Goal: Obtain resource: Download file/media

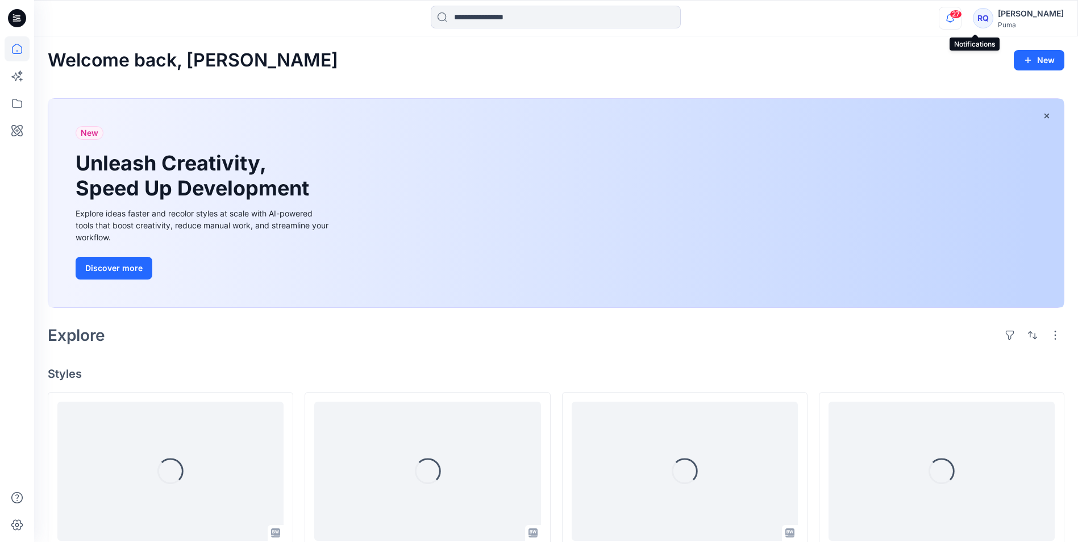
click at [961, 19] on icon "button" at bounding box center [950, 18] width 22 height 23
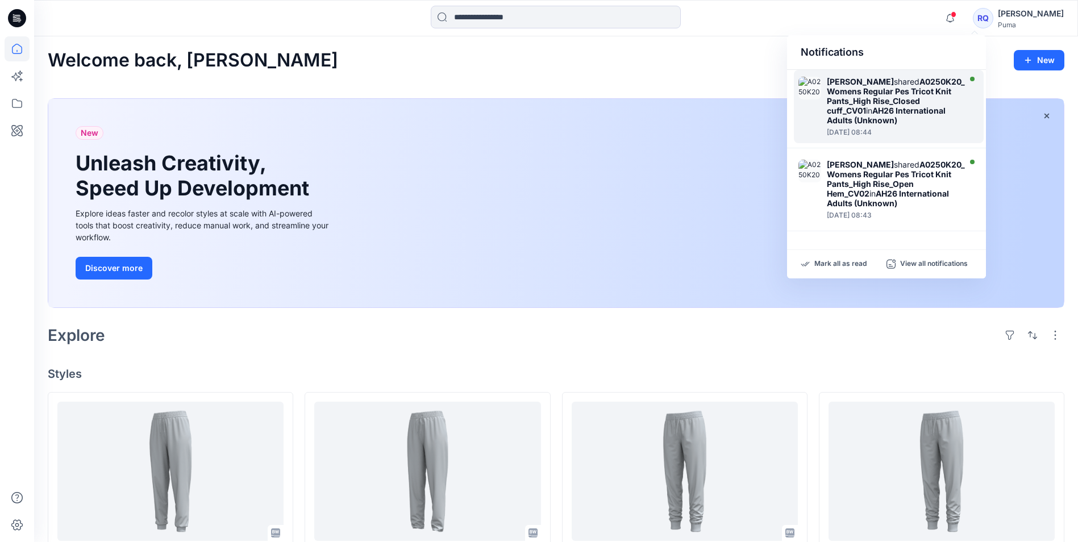
click at [893, 98] on strong "A0250K20_Womens Regular Pes Tricot Knit Pants_High Rise_Closed cuff_CV01" at bounding box center [896, 96] width 138 height 39
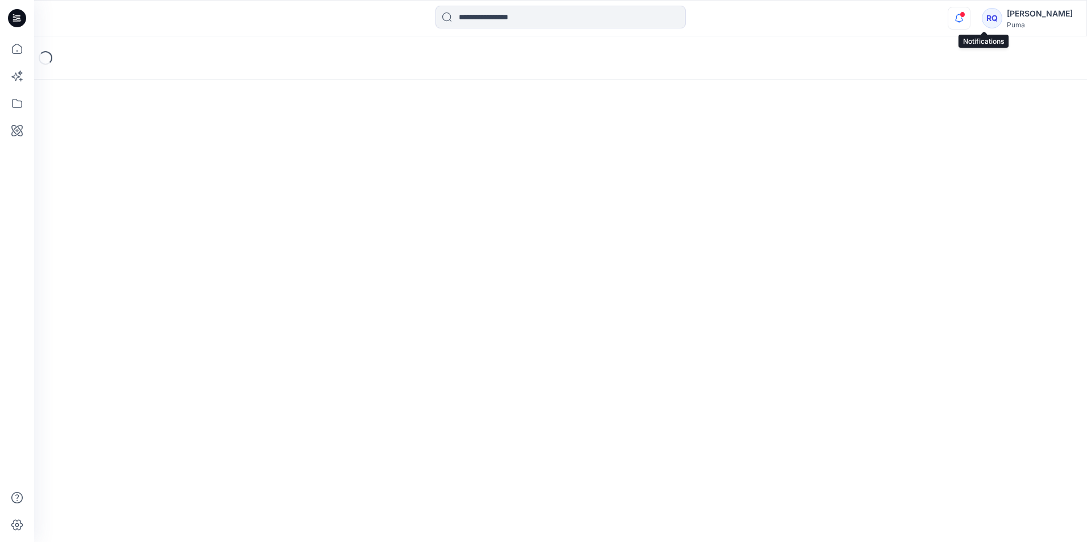
click at [970, 16] on icon "button" at bounding box center [959, 18] width 22 height 23
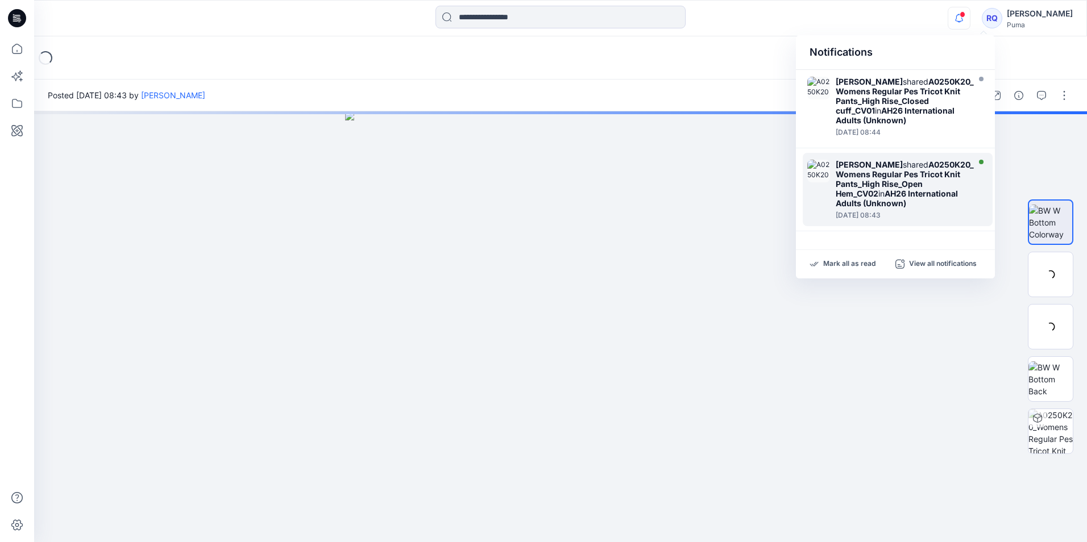
click at [883, 174] on strong "A0250K20_Womens Regular Pes Tricot Knit Pants_High Rise_Open Hem_CV02" at bounding box center [904, 179] width 138 height 39
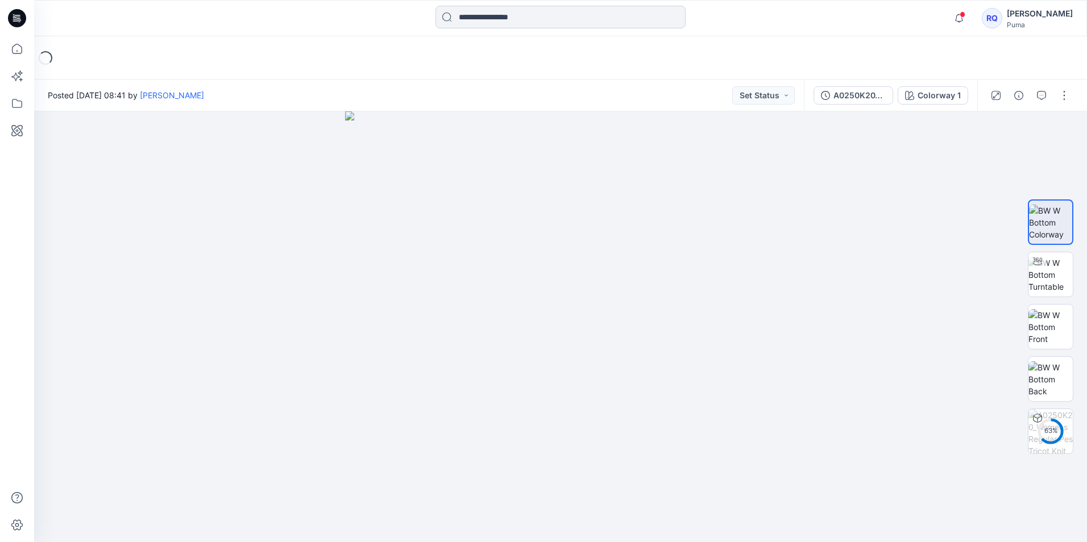
click at [481, 17] on input at bounding box center [560, 17] width 250 height 23
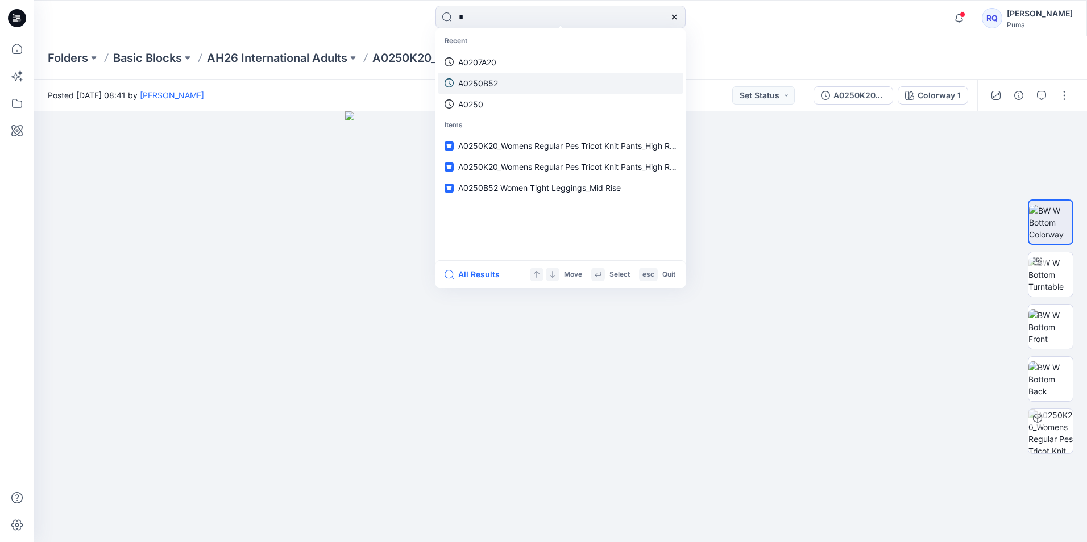
type input "*"
click at [500, 84] on link "A0250B52" at bounding box center [561, 83] width 246 height 21
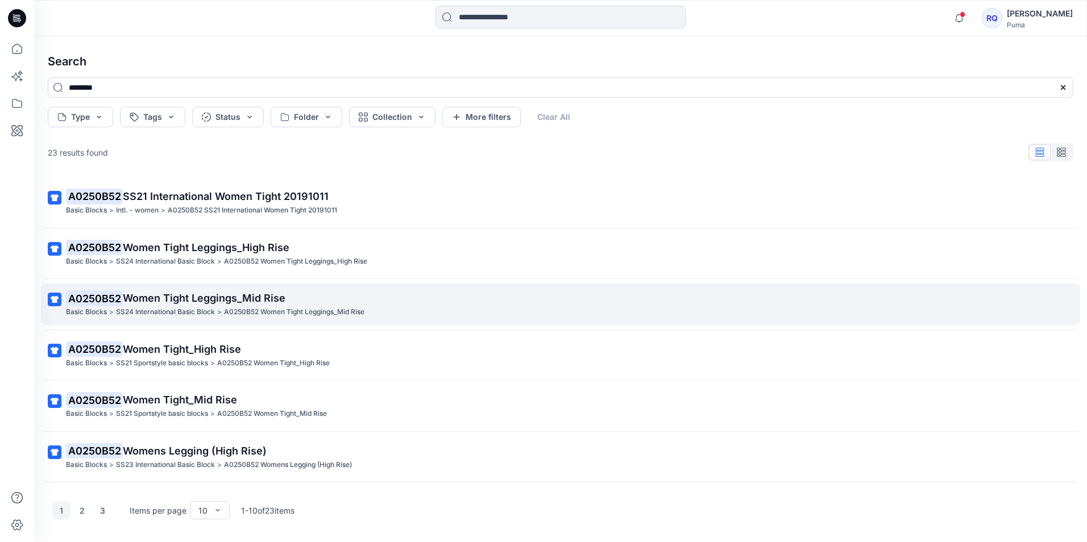
click at [166, 302] on span "Women Tight Leggings_Mid Rise" at bounding box center [204, 298] width 163 height 12
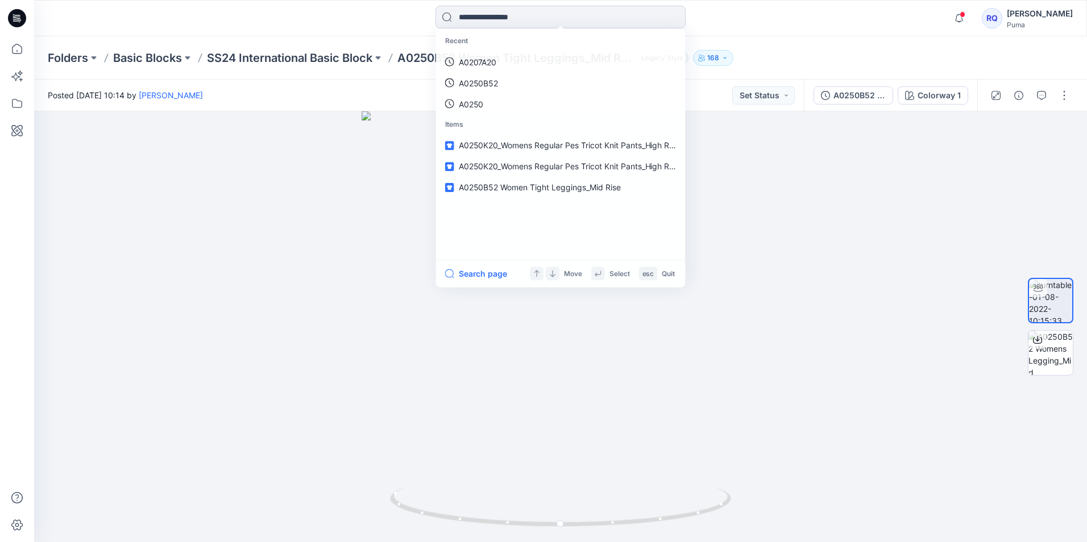
click at [581, 16] on input at bounding box center [560, 17] width 250 height 23
type input "*"
type input "********"
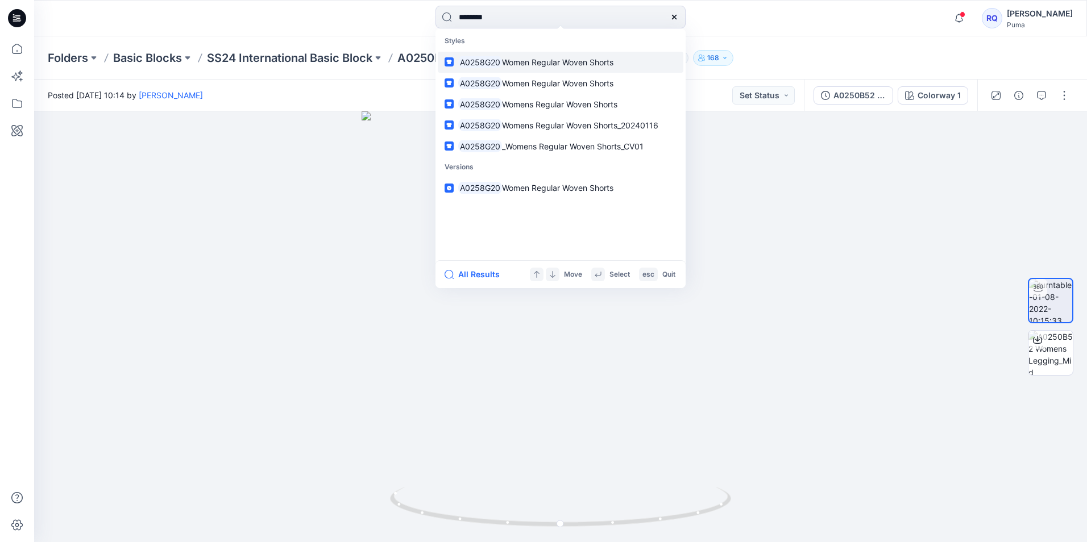
click at [530, 67] on p "A0258G20 Women Regular Woven Shorts" at bounding box center [535, 62] width 155 height 12
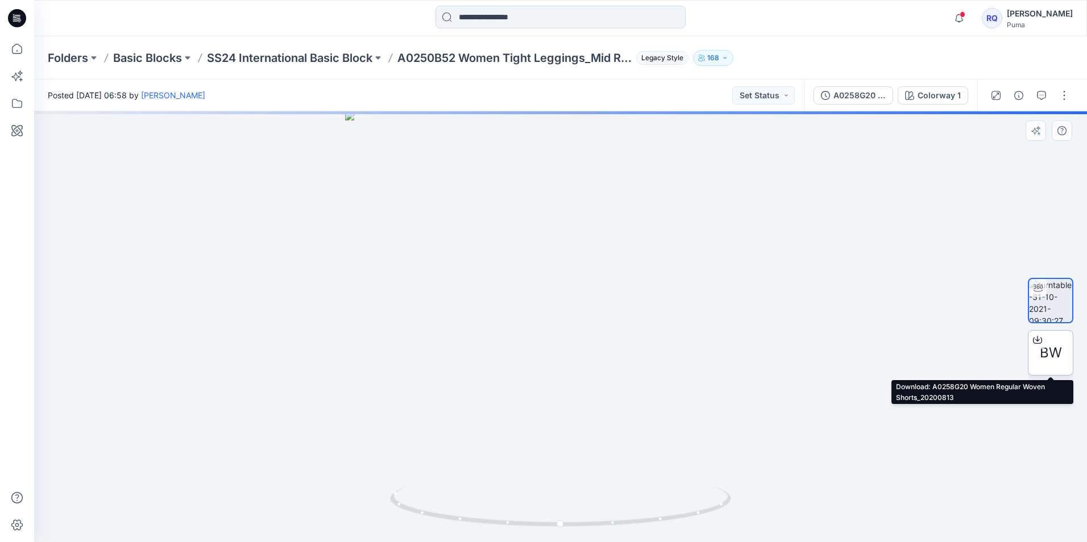
click at [1047, 353] on span "BW" at bounding box center [1050, 353] width 22 height 20
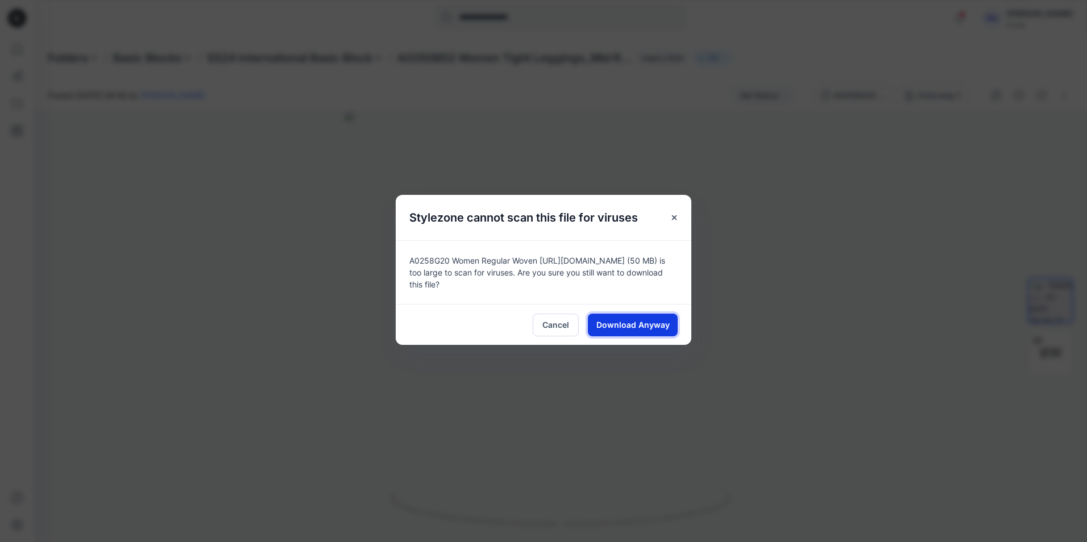
click at [619, 326] on span "Download Anyway" at bounding box center [632, 325] width 73 height 12
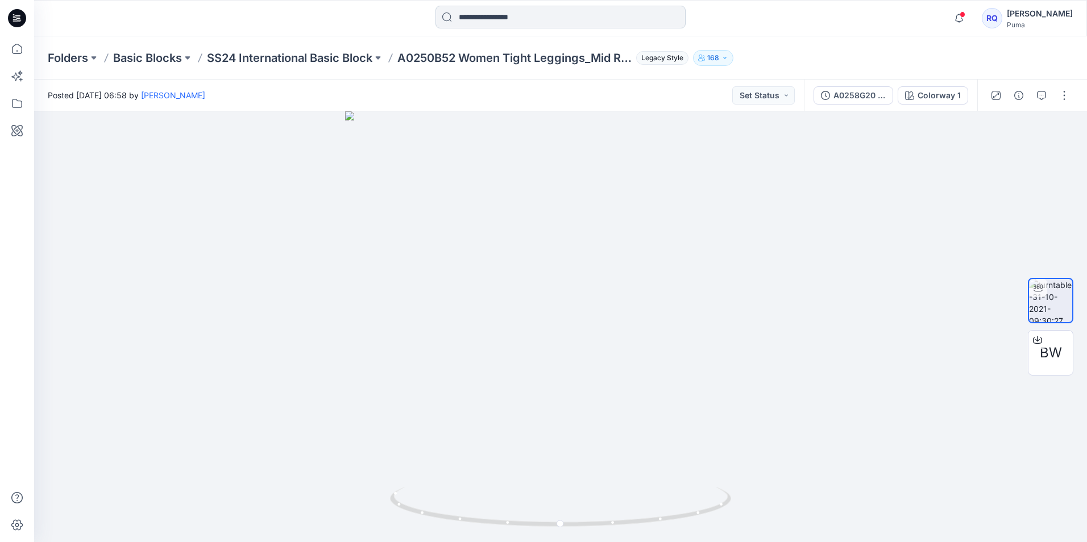
click at [501, 18] on input at bounding box center [560, 17] width 250 height 23
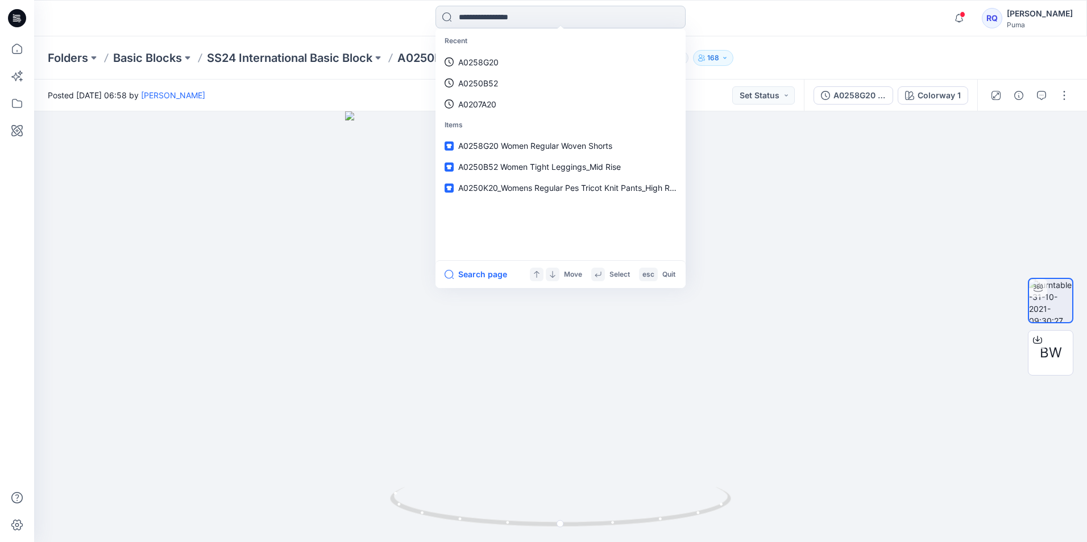
click at [465, 16] on input at bounding box center [560, 17] width 250 height 23
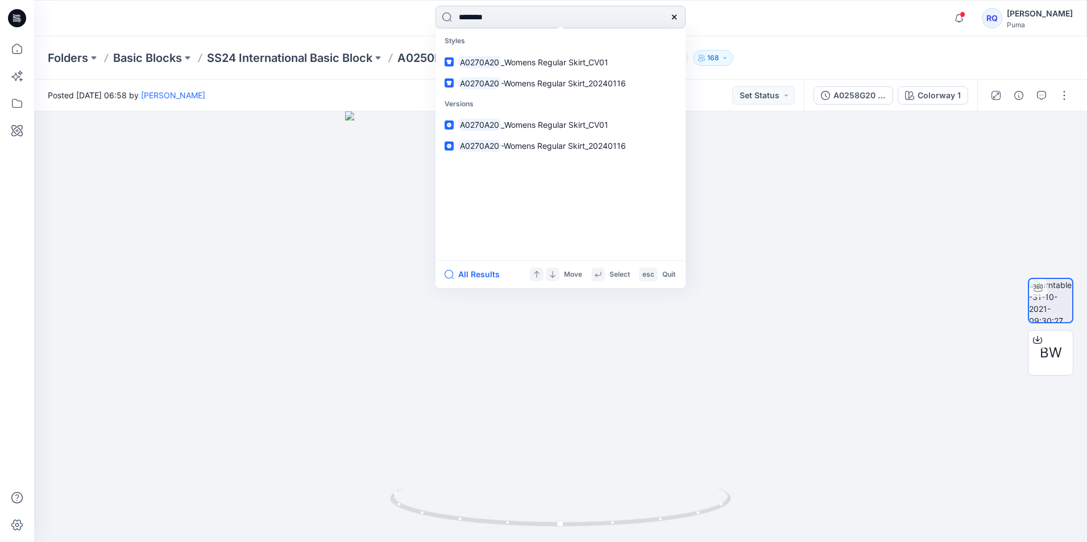
type input "********"
click at [525, 62] on span "_Womens Regular Skirt_CV01" at bounding box center [554, 62] width 107 height 10
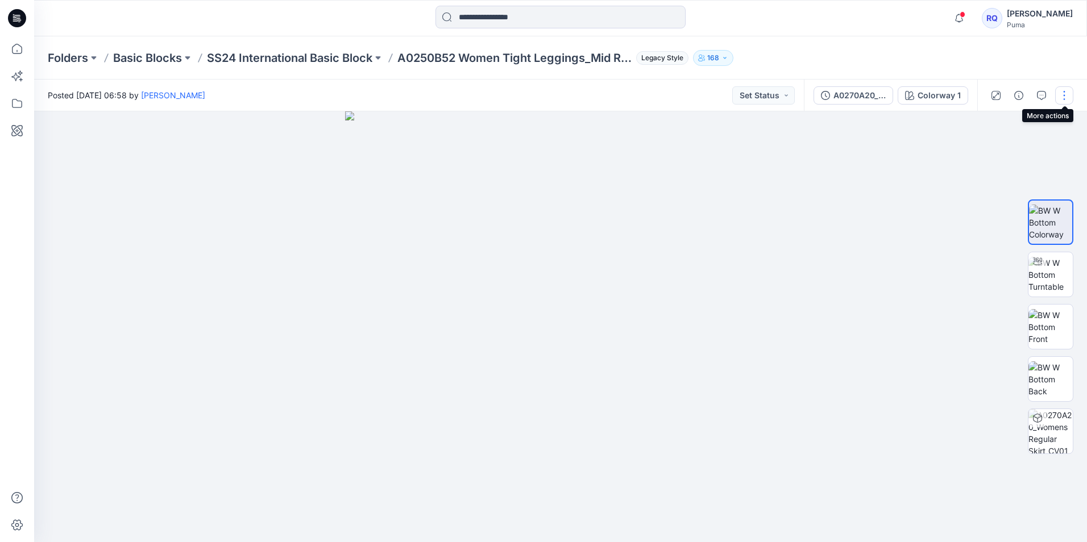
click at [1065, 89] on button "button" at bounding box center [1064, 95] width 18 height 18
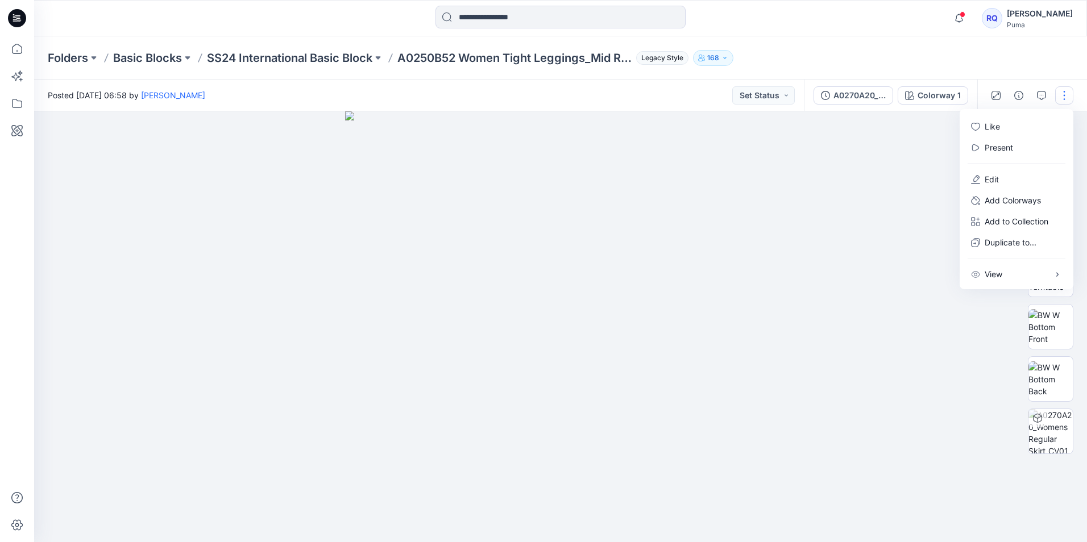
click at [864, 311] on div at bounding box center [560, 326] width 1053 height 431
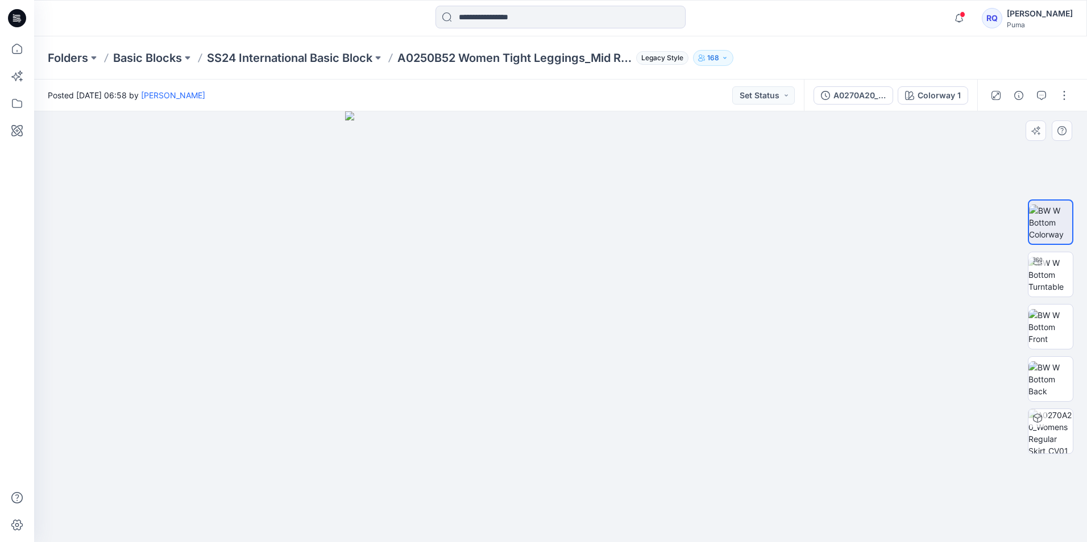
drag, startPoint x: 558, startPoint y: 259, endPoint x: 594, endPoint y: 258, distance: 35.8
click at [594, 258] on img at bounding box center [560, 326] width 431 height 431
click at [533, 258] on img at bounding box center [560, 326] width 431 height 431
drag, startPoint x: 302, startPoint y: 236, endPoint x: 281, endPoint y: 235, distance: 21.0
click at [281, 237] on div at bounding box center [560, 326] width 1053 height 431
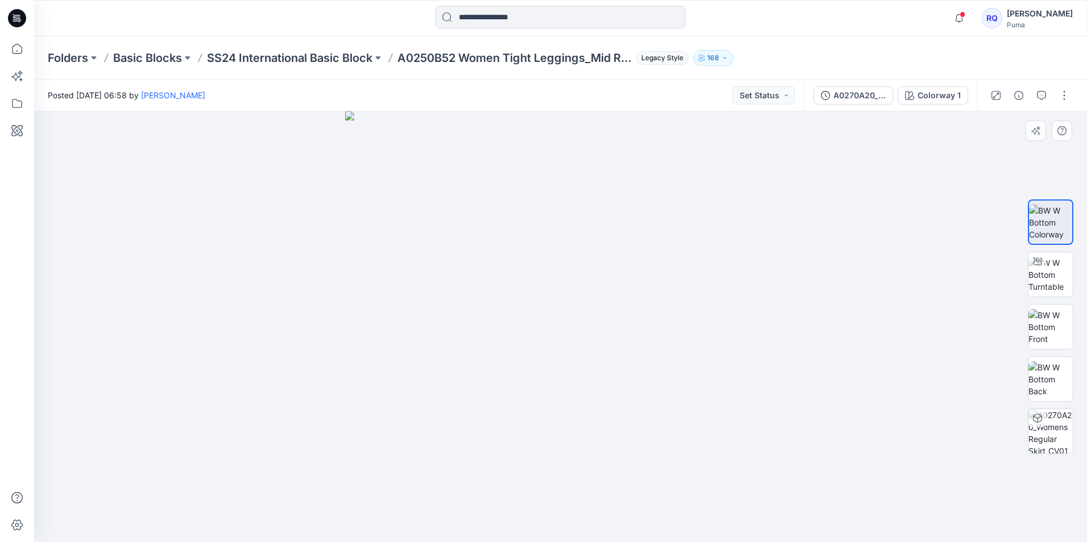
click at [547, 192] on img at bounding box center [560, 326] width 431 height 431
click at [1063, 280] on img at bounding box center [1050, 275] width 44 height 36
click at [622, 267] on div at bounding box center [560, 326] width 1053 height 431
click at [1063, 94] on button "button" at bounding box center [1064, 95] width 18 height 18
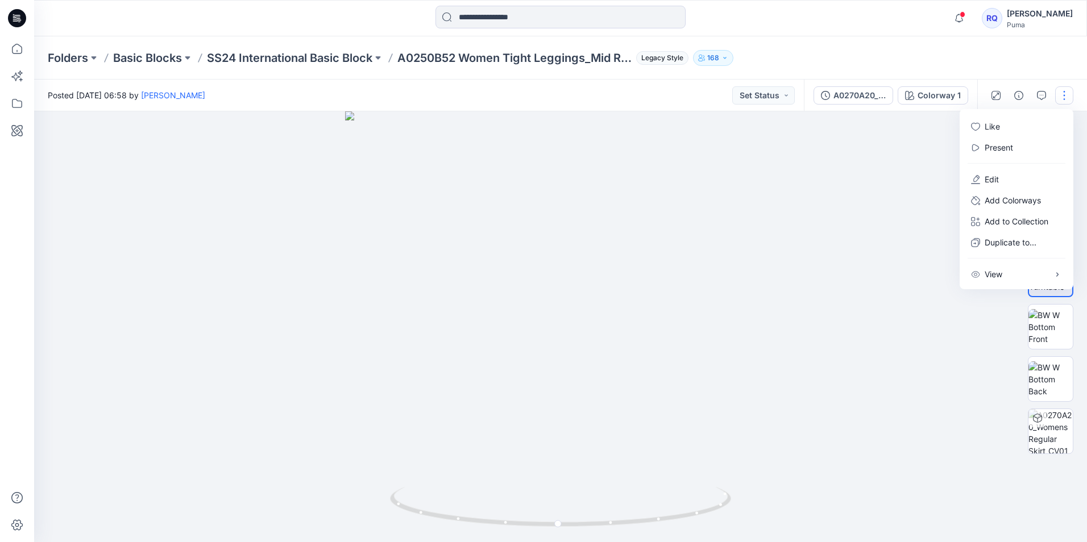
click at [866, 251] on div at bounding box center [560, 326] width 1053 height 431
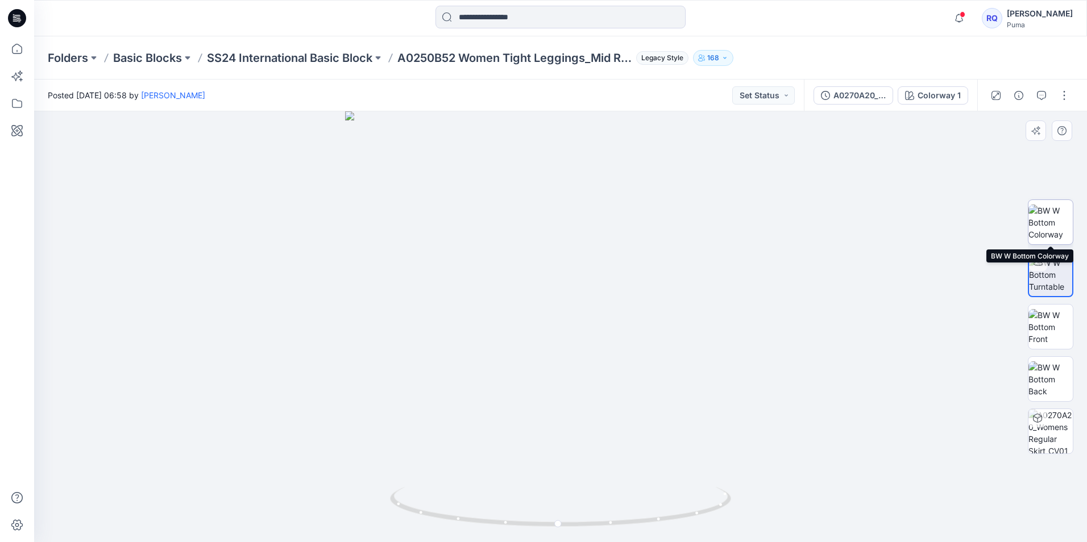
click at [1053, 219] on img at bounding box center [1050, 223] width 44 height 36
click at [792, 241] on div at bounding box center [560, 326] width 1053 height 431
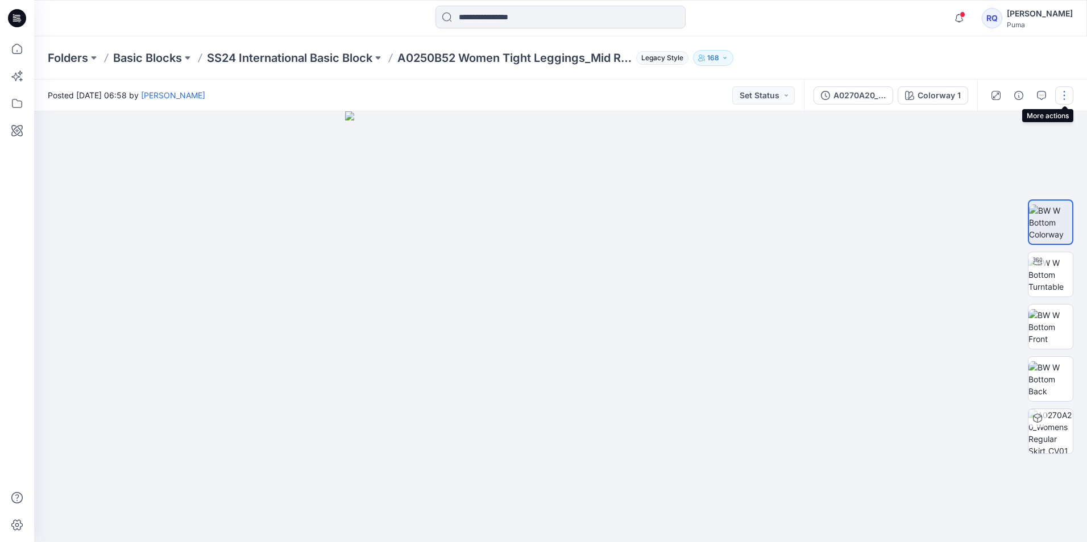
click at [1065, 92] on button "button" at bounding box center [1064, 95] width 18 height 18
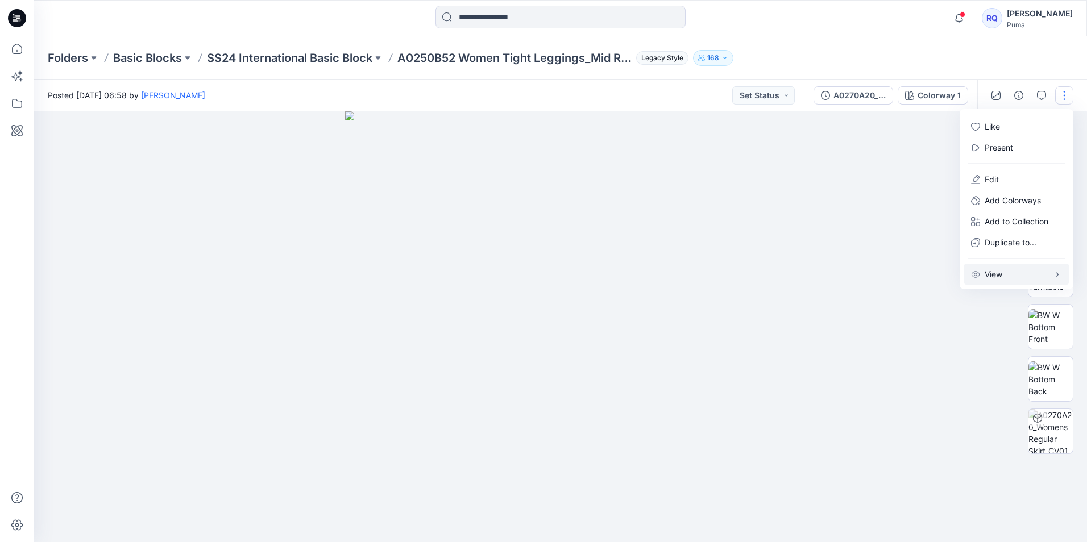
click at [1049, 275] on button "View" at bounding box center [1016, 274] width 105 height 21
click at [760, 170] on img at bounding box center [560, 326] width 431 height 431
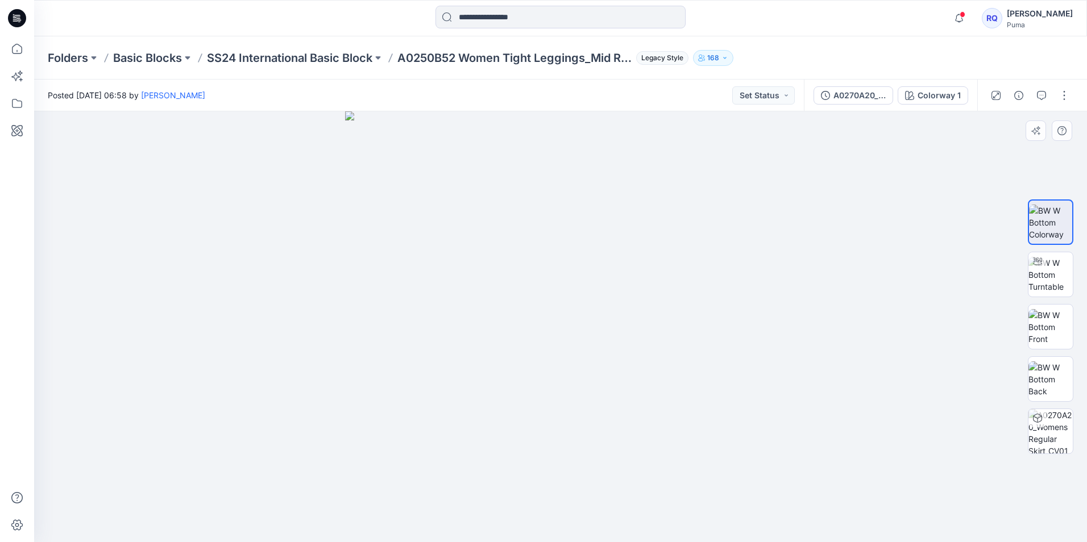
click at [564, 217] on img at bounding box center [560, 326] width 431 height 431
click at [22, 18] on icon at bounding box center [17, 18] width 18 height 18
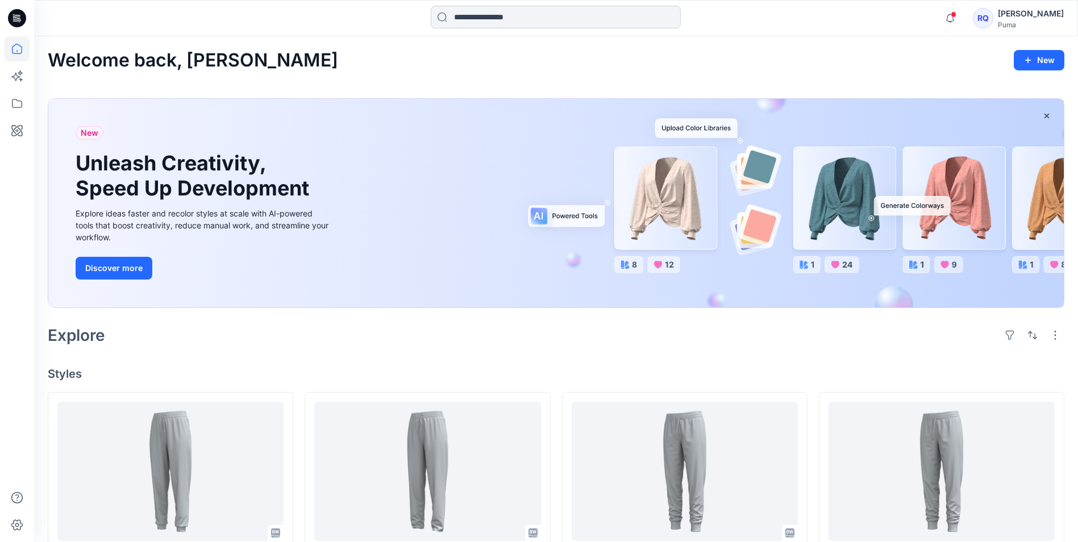
click at [475, 24] on input at bounding box center [556, 17] width 250 height 23
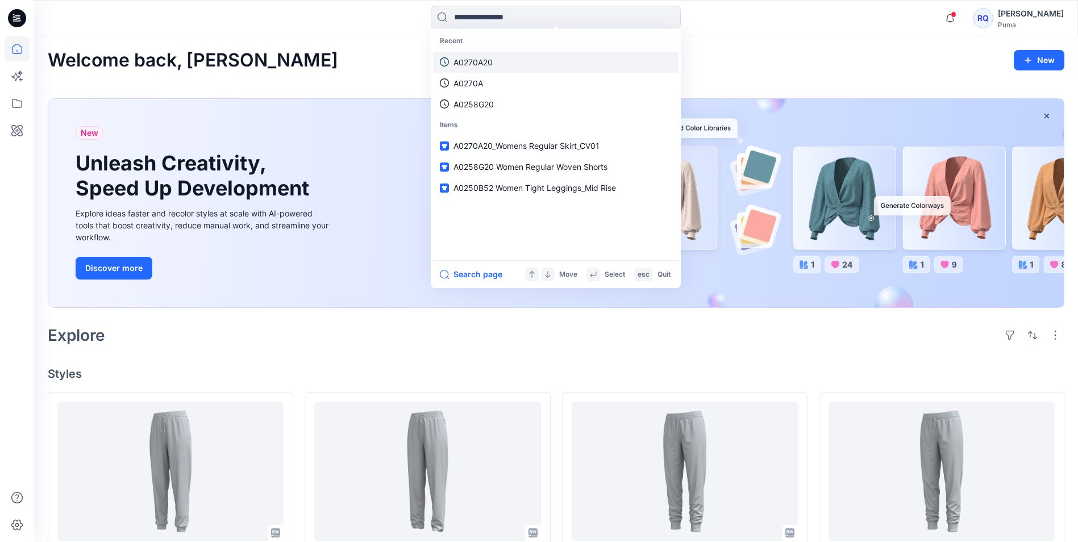
click at [494, 65] on link "A0270A20" at bounding box center [556, 62] width 246 height 21
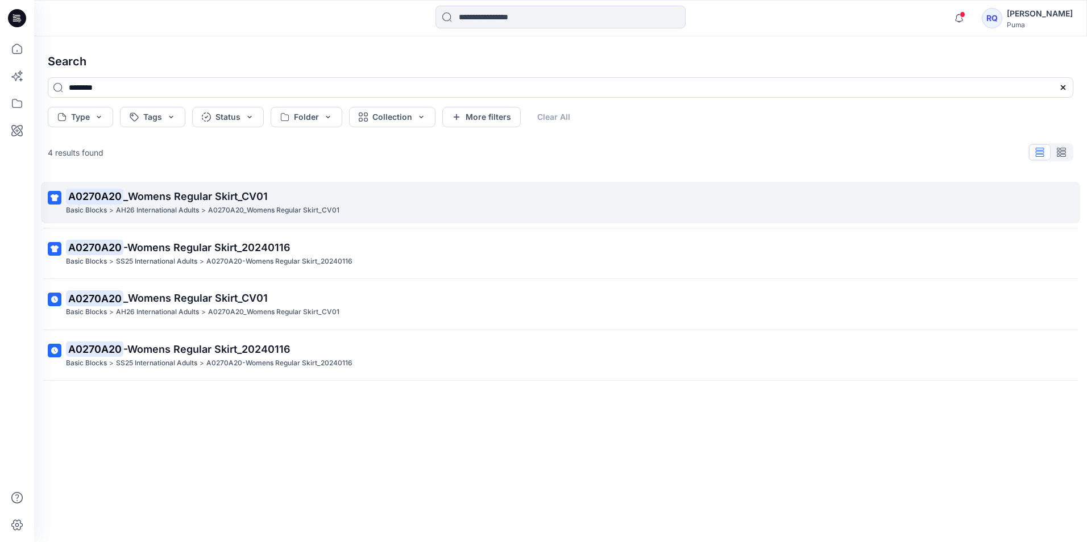
click at [205, 205] on p ">" at bounding box center [203, 211] width 5 height 12
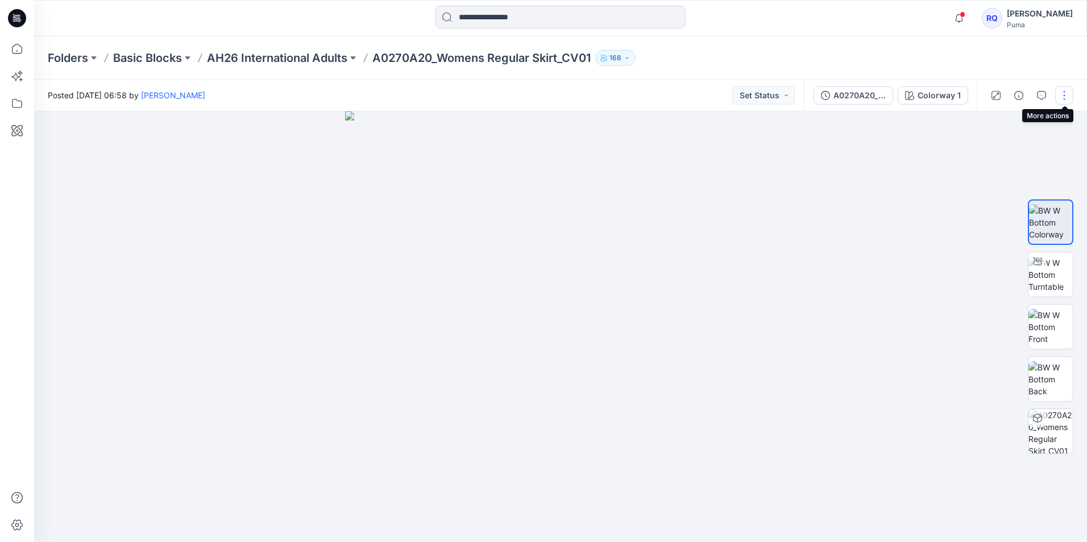
click at [1062, 98] on button "button" at bounding box center [1064, 95] width 18 height 18
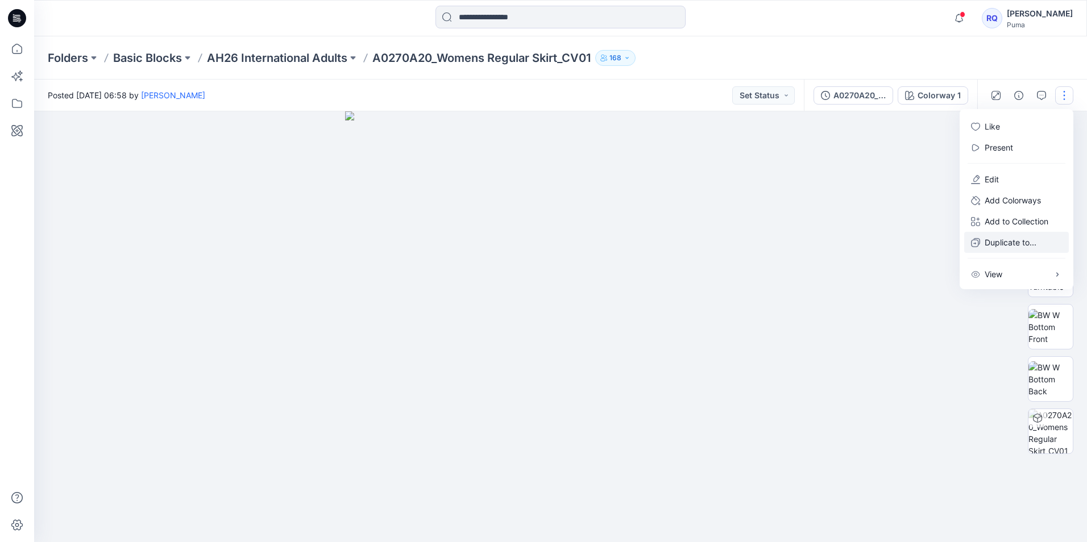
click at [1031, 242] on p "Duplicate to..." at bounding box center [1010, 242] width 52 height 12
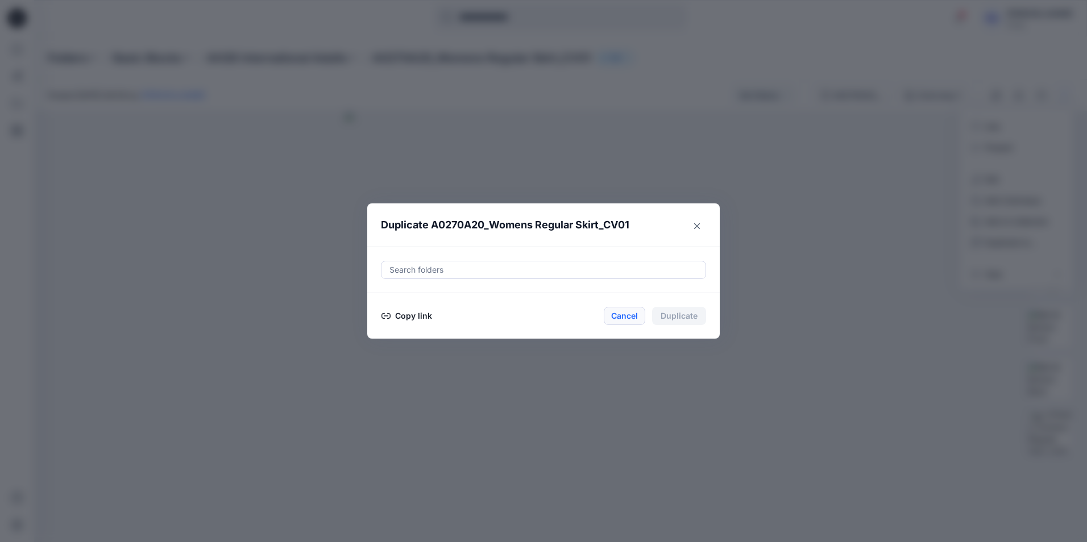
click at [616, 316] on button "Cancel" at bounding box center [624, 316] width 41 height 18
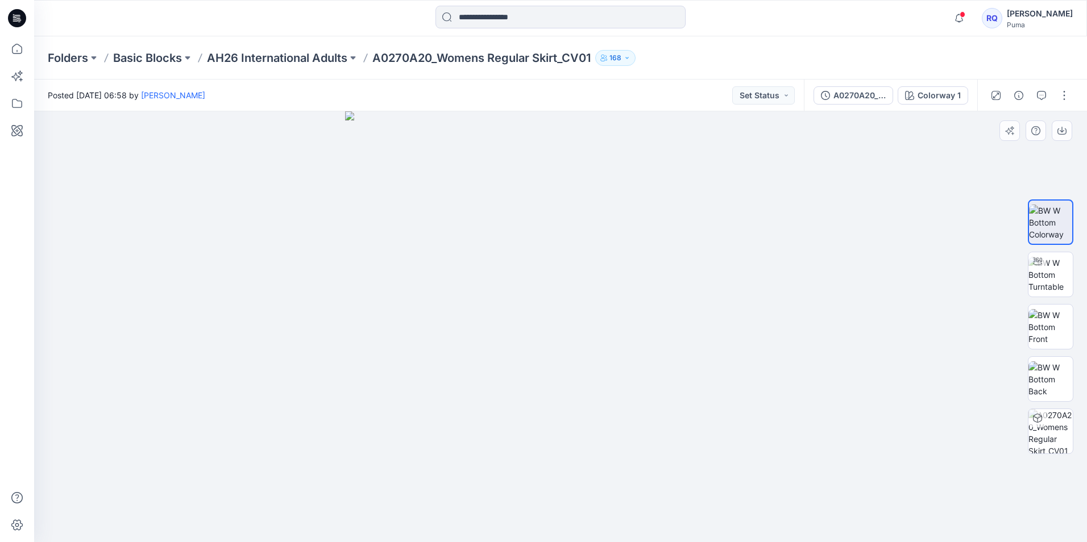
click at [837, 462] on div at bounding box center [560, 326] width 1053 height 431
click at [598, 302] on img at bounding box center [560, 326] width 431 height 431
click at [881, 103] on button "A0270A20_Womens Regular Skirt_CV01" at bounding box center [853, 95] width 80 height 18
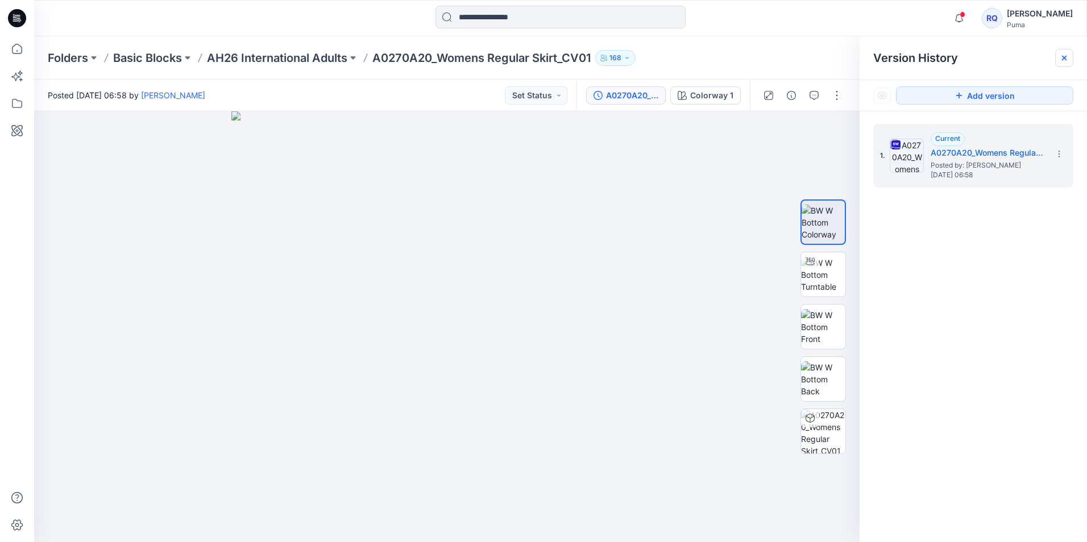
click at [1062, 56] on icon at bounding box center [1064, 58] width 5 height 5
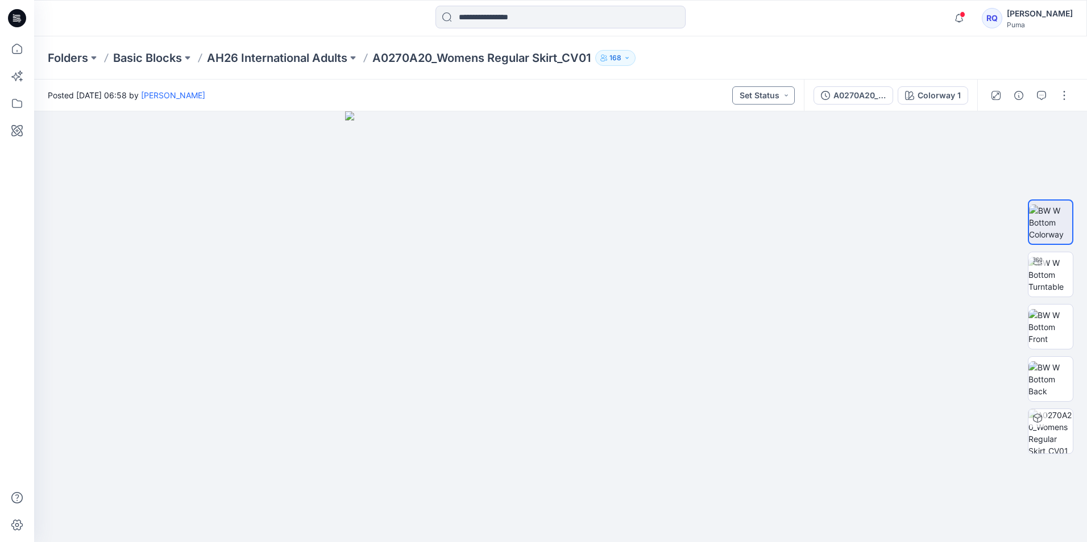
click at [788, 101] on button "Set Status" at bounding box center [763, 95] width 63 height 18
click at [954, 186] on div at bounding box center [560, 326] width 1053 height 431
click at [560, 267] on img at bounding box center [560, 326] width 431 height 431
click at [1053, 277] on img at bounding box center [1050, 275] width 44 height 36
click at [1054, 223] on img at bounding box center [1050, 223] width 44 height 36
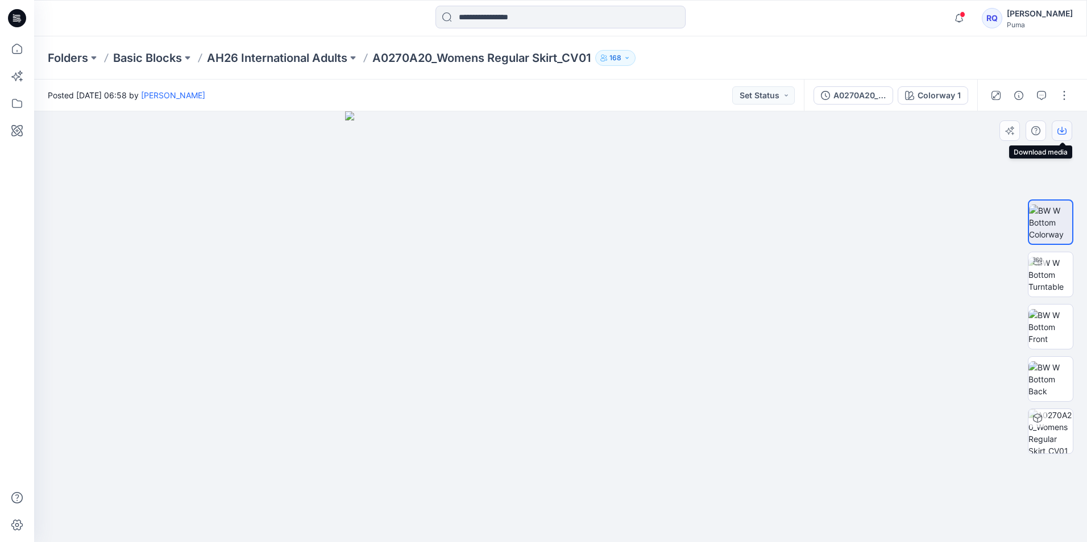
click at [1061, 134] on icon "button" at bounding box center [1061, 130] width 9 height 9
click at [784, 224] on div at bounding box center [560, 326] width 1053 height 431
click at [1046, 285] on img at bounding box center [1050, 275] width 44 height 36
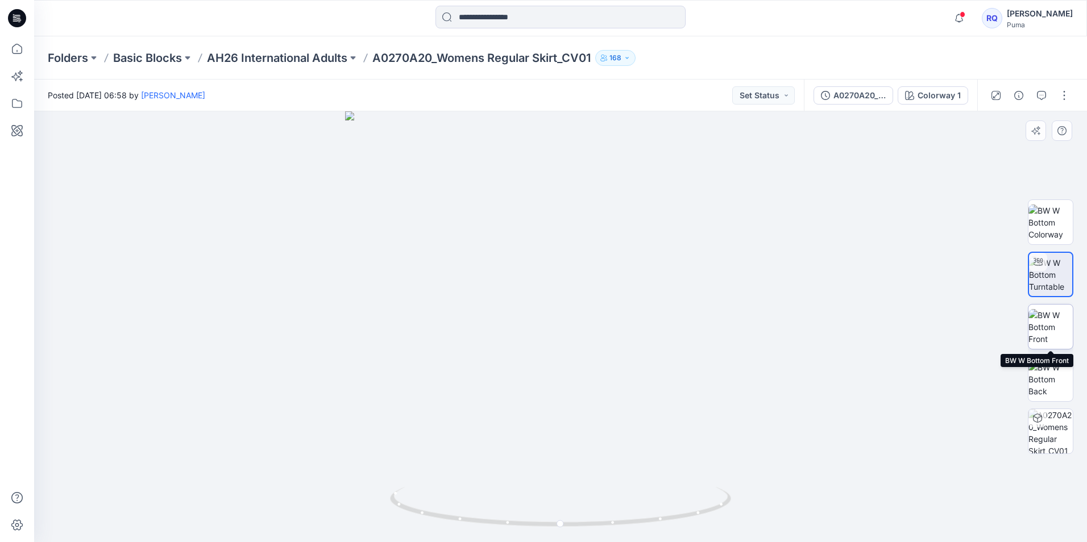
click at [1061, 333] on img at bounding box center [1050, 327] width 44 height 36
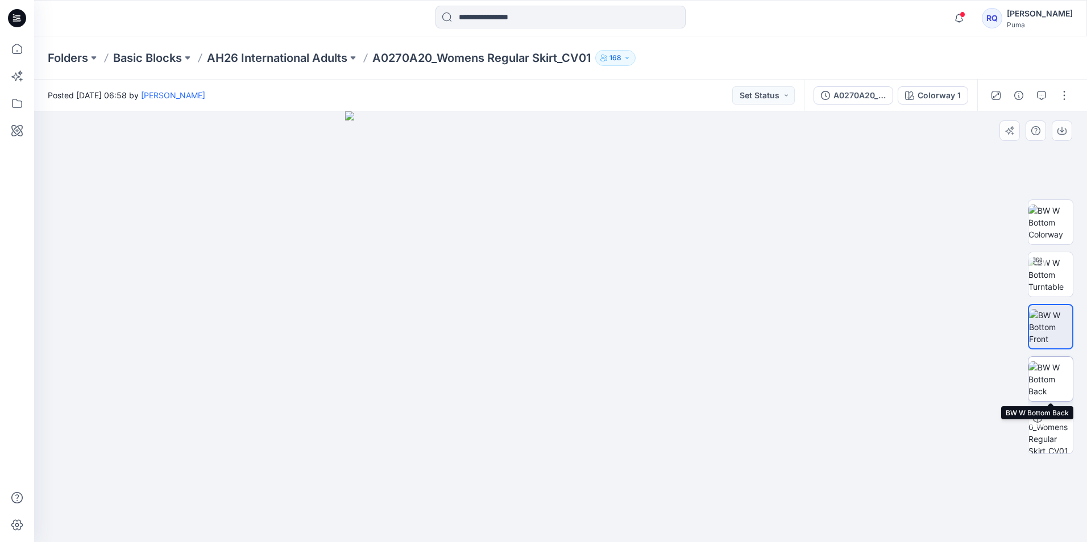
click at [1057, 386] on img at bounding box center [1050, 379] width 44 height 36
click at [592, 235] on img at bounding box center [560, 326] width 431 height 431
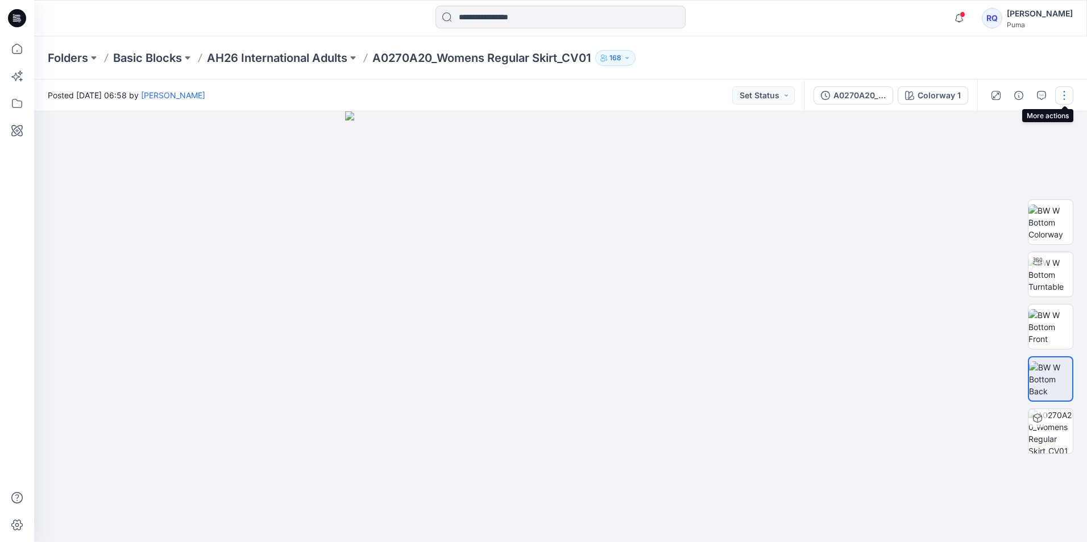
click at [1060, 96] on button "button" at bounding box center [1064, 95] width 18 height 18
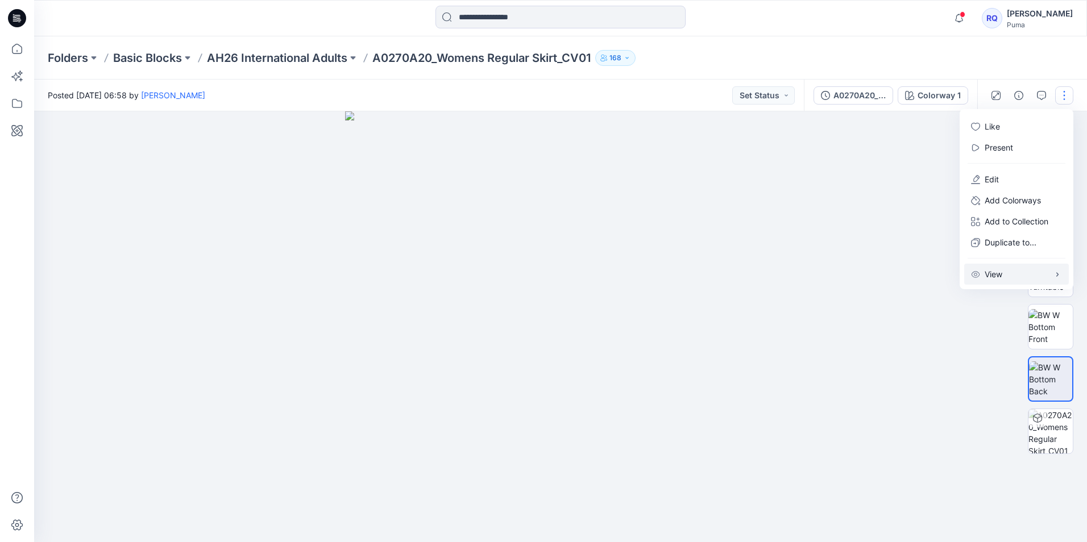
click at [1058, 276] on icon "button" at bounding box center [1057, 274] width 9 height 9
click at [534, 334] on img at bounding box center [560, 326] width 431 height 431
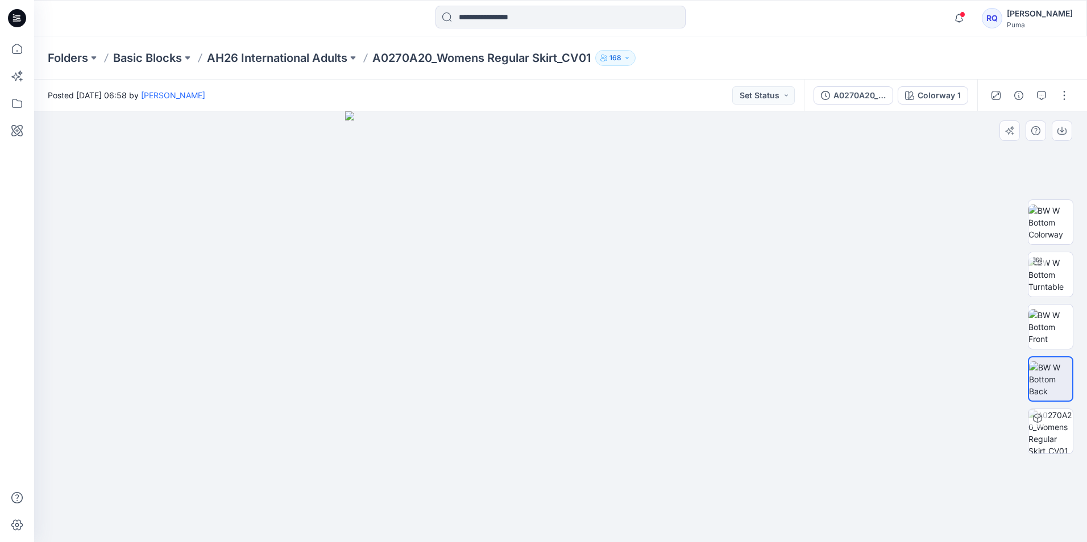
click at [541, 205] on img at bounding box center [560, 326] width 431 height 431
click at [628, 57] on icon "button" at bounding box center [626, 58] width 3 height 2
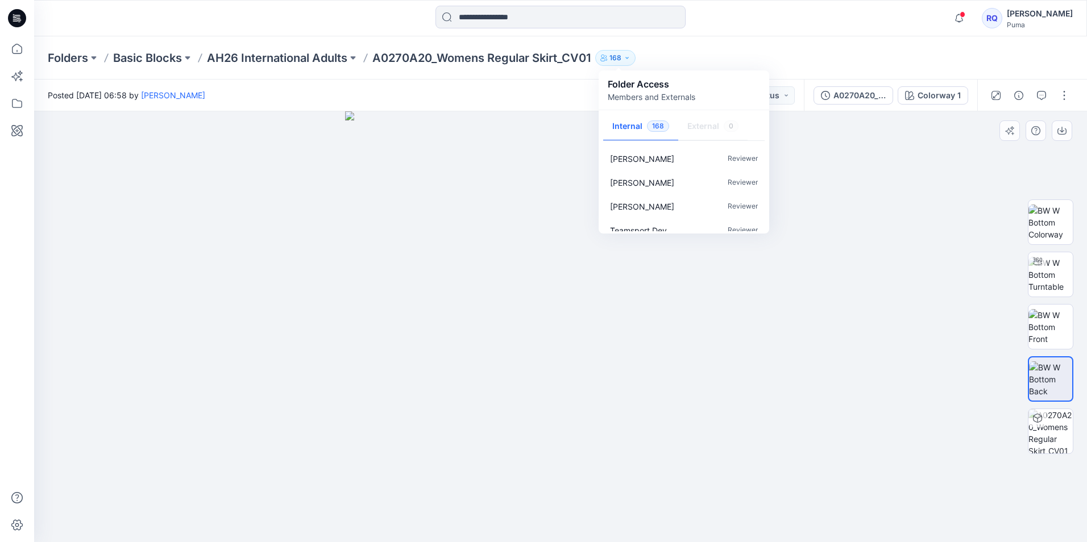
scroll to position [341, 0]
click at [448, 199] on img at bounding box center [560, 326] width 431 height 431
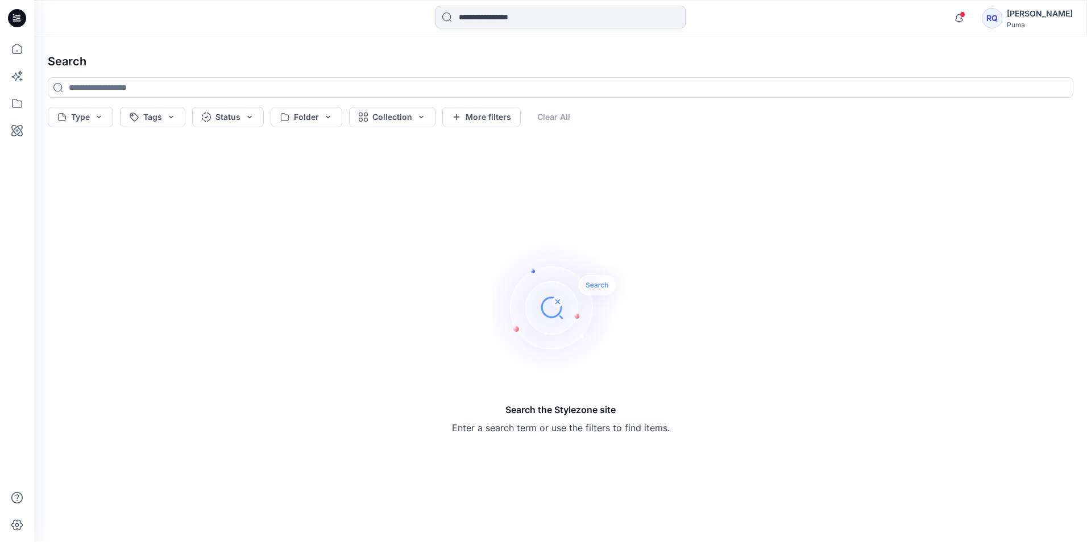
click at [458, 20] on input at bounding box center [560, 17] width 250 height 23
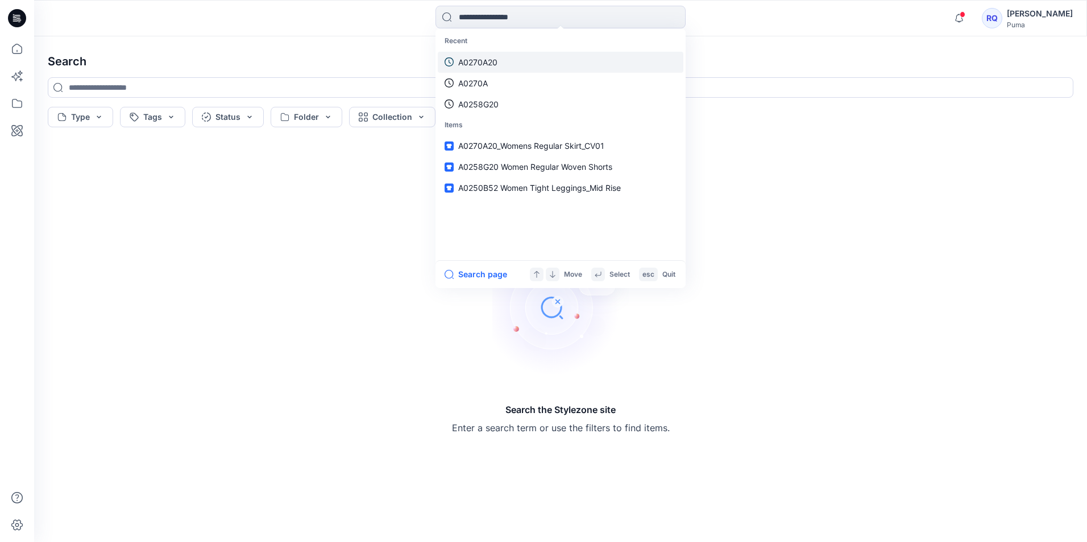
click at [480, 62] on p "A0270A20" at bounding box center [477, 62] width 39 height 12
type input "********"
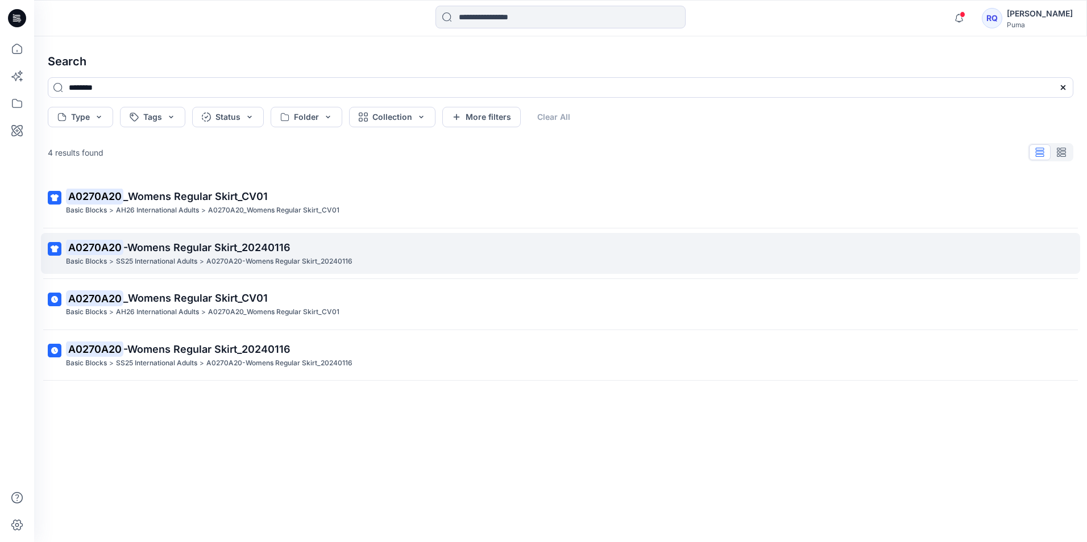
click at [169, 251] on span "-Womens Regular Skirt_20240116" at bounding box center [206, 248] width 167 height 12
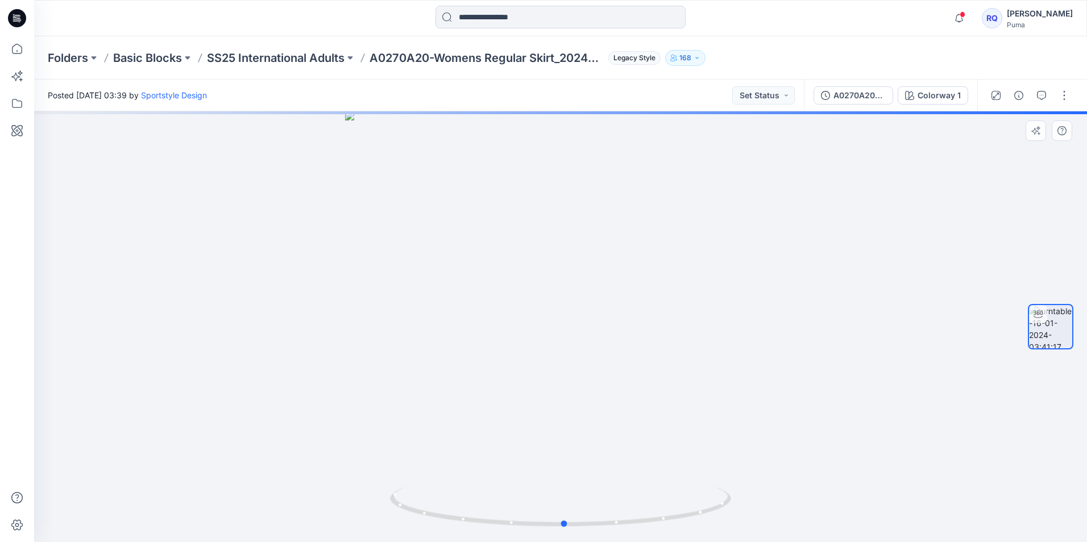
drag, startPoint x: 627, startPoint y: 375, endPoint x: 633, endPoint y: 373, distance: 5.9
click at [633, 373] on div at bounding box center [560, 326] width 1053 height 431
click at [1067, 103] on button "button" at bounding box center [1064, 95] width 18 height 18
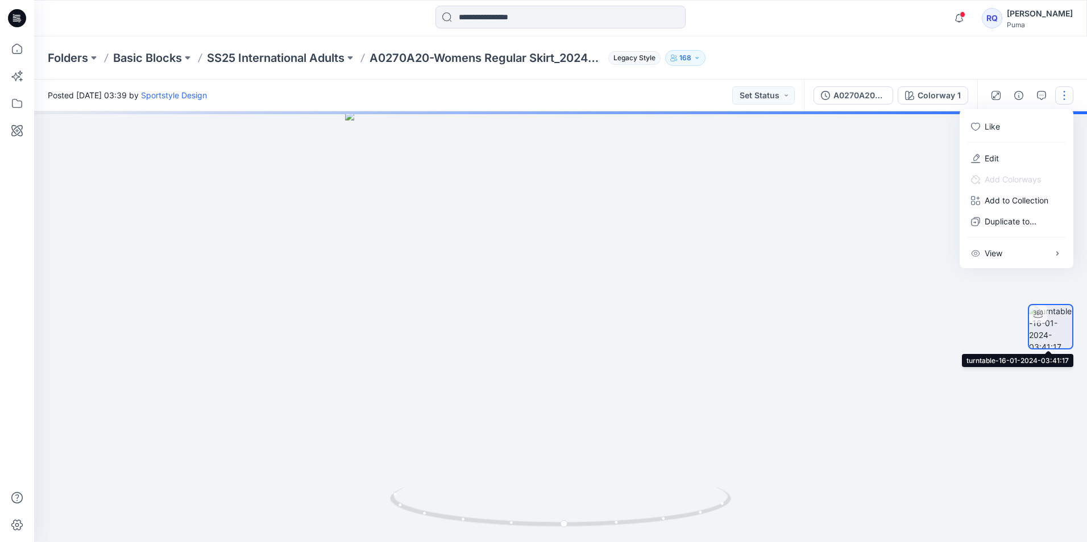
click at [1057, 337] on img at bounding box center [1050, 326] width 43 height 43
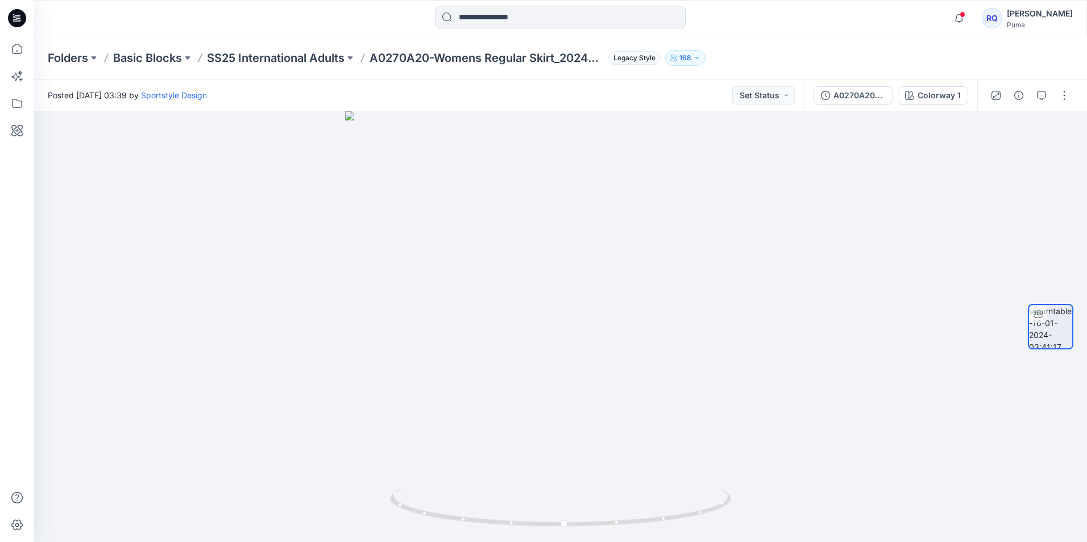
click at [466, 16] on input at bounding box center [560, 17] width 250 height 23
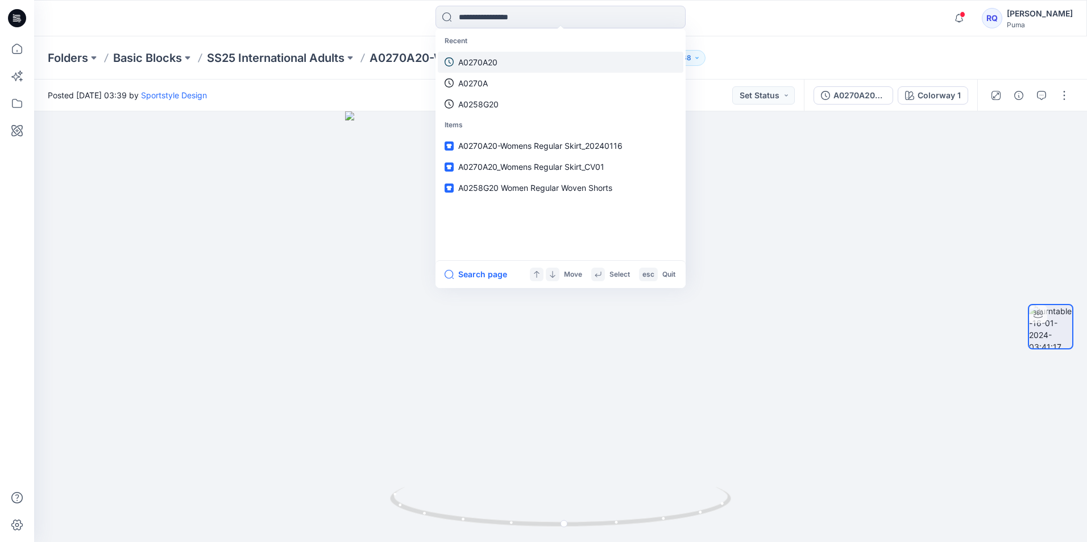
click at [492, 65] on p "A0270A20" at bounding box center [477, 62] width 39 height 12
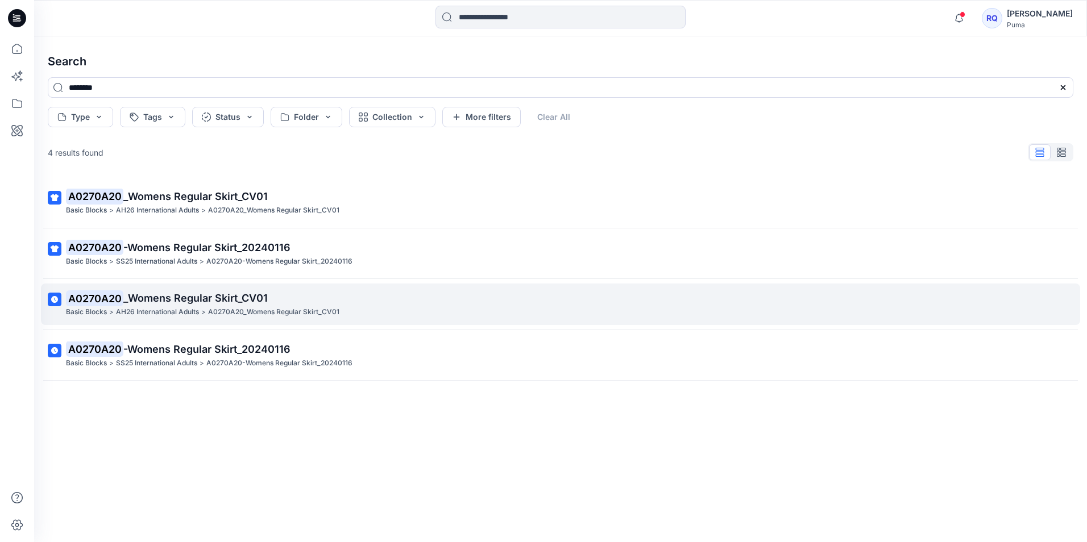
click at [185, 302] on span "_Womens Regular Skirt_CV01" at bounding box center [195, 298] width 144 height 12
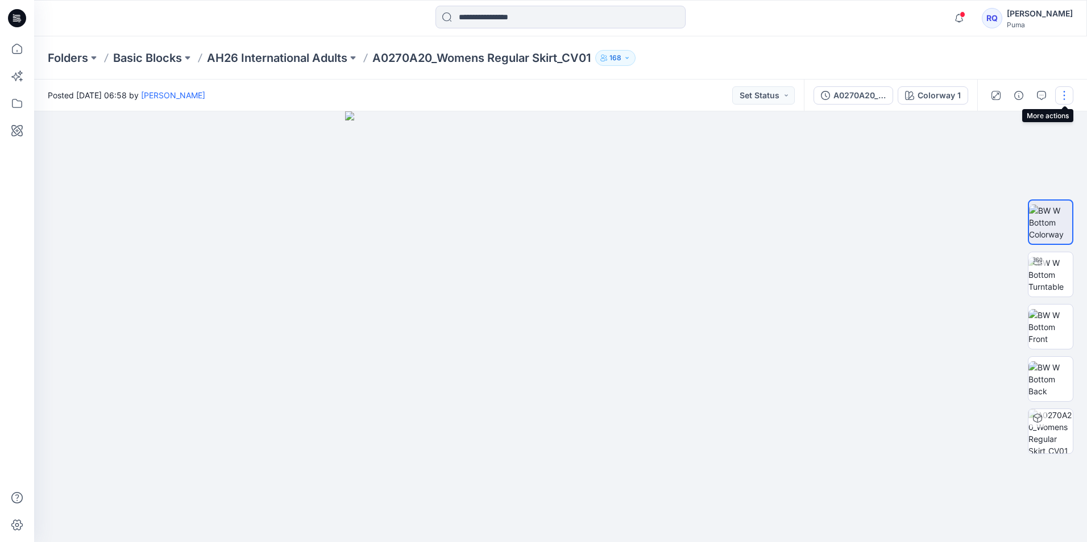
click at [1063, 94] on button "button" at bounding box center [1064, 95] width 18 height 18
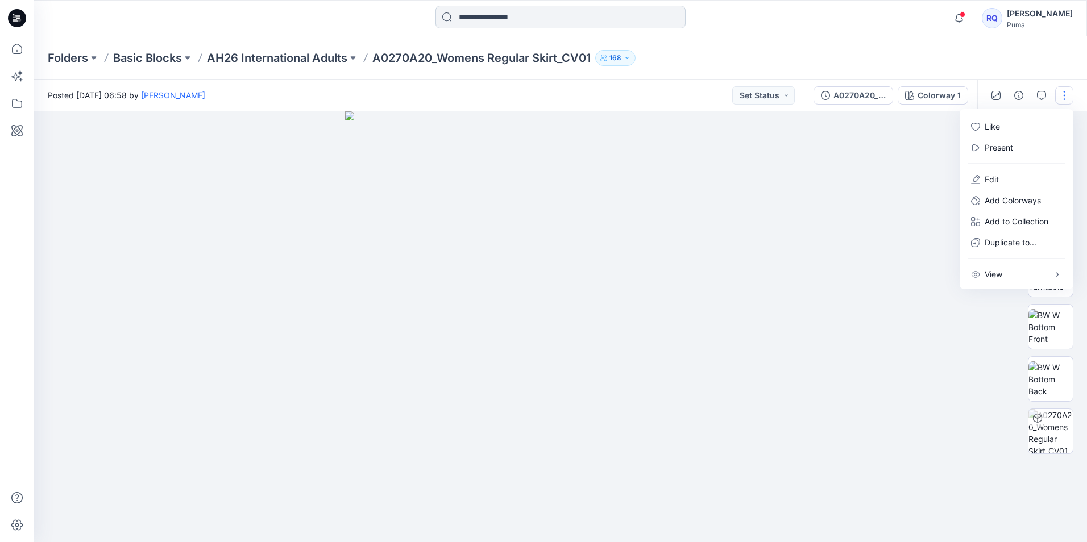
click at [496, 14] on input at bounding box center [560, 17] width 250 height 23
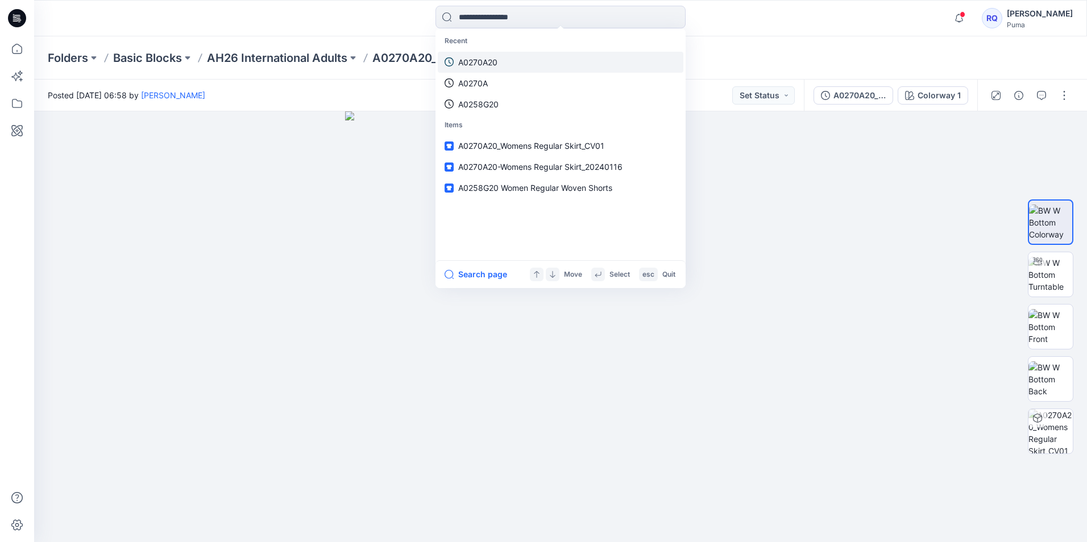
click at [467, 64] on p "A0270A20" at bounding box center [477, 62] width 39 height 12
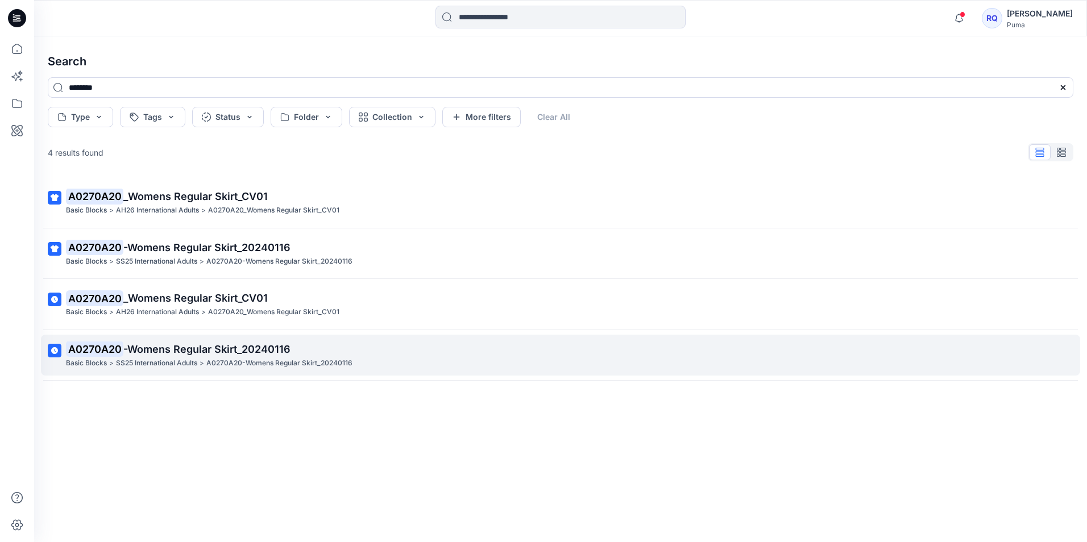
click at [138, 347] on span "-Womens Regular Skirt_20240116" at bounding box center [206, 349] width 167 height 12
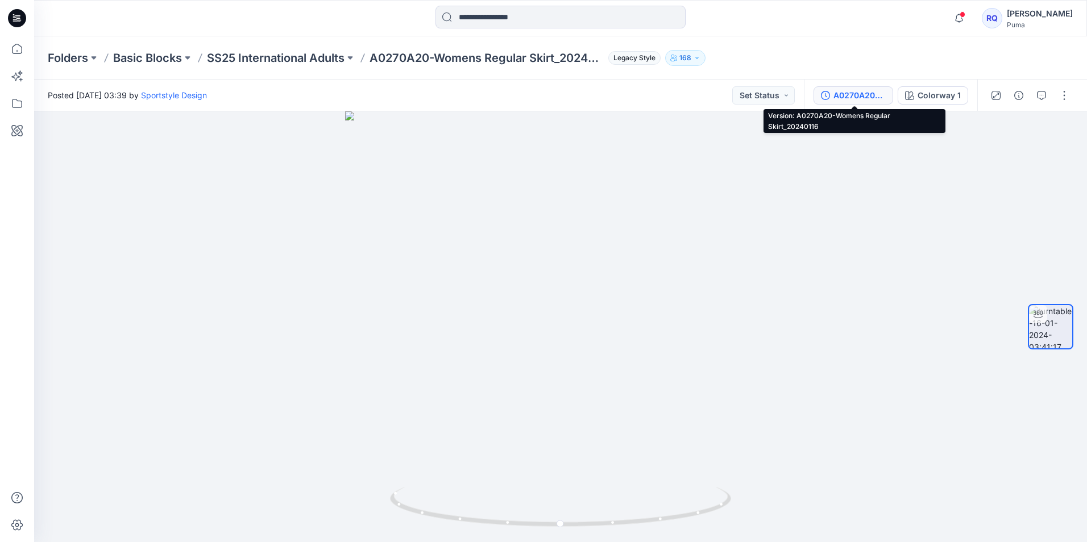
click at [858, 98] on div "A0270A20-Womens Regular Skirt_20240116" at bounding box center [859, 95] width 52 height 13
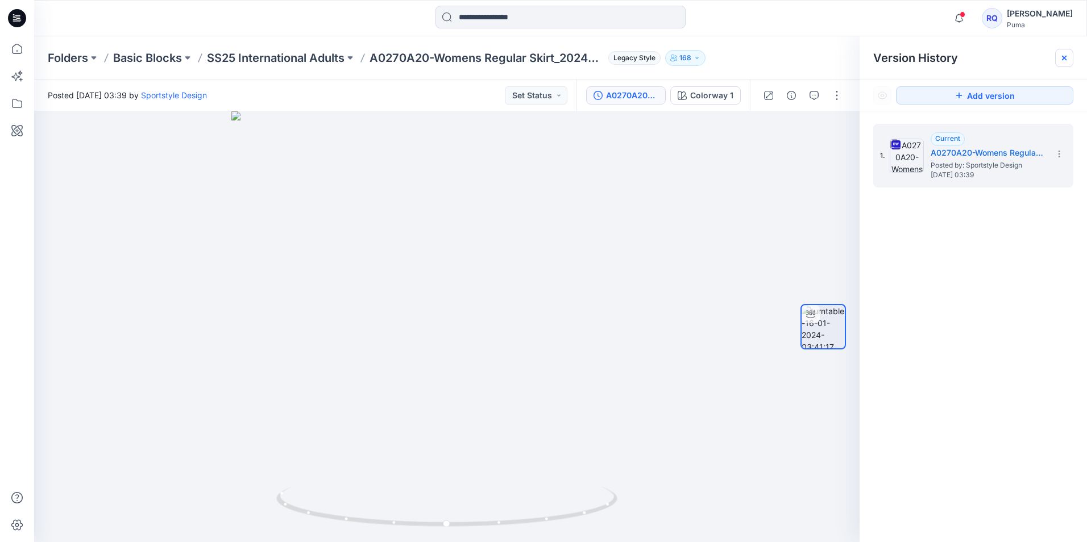
click at [1063, 57] on icon at bounding box center [1064, 58] width 5 height 5
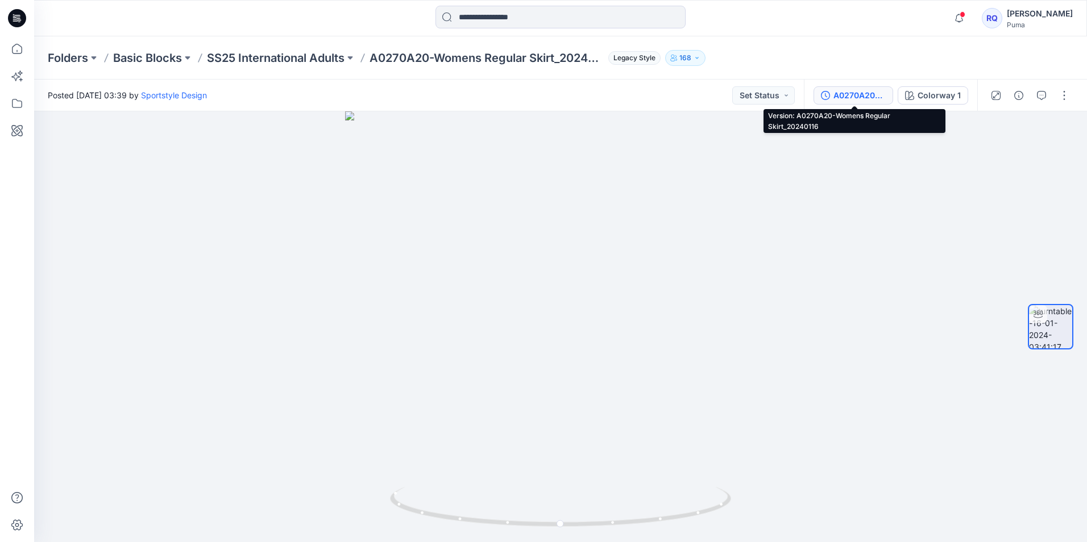
click at [854, 94] on div "A0270A20-Womens Regular Skirt_20240116" at bounding box center [859, 95] width 52 height 13
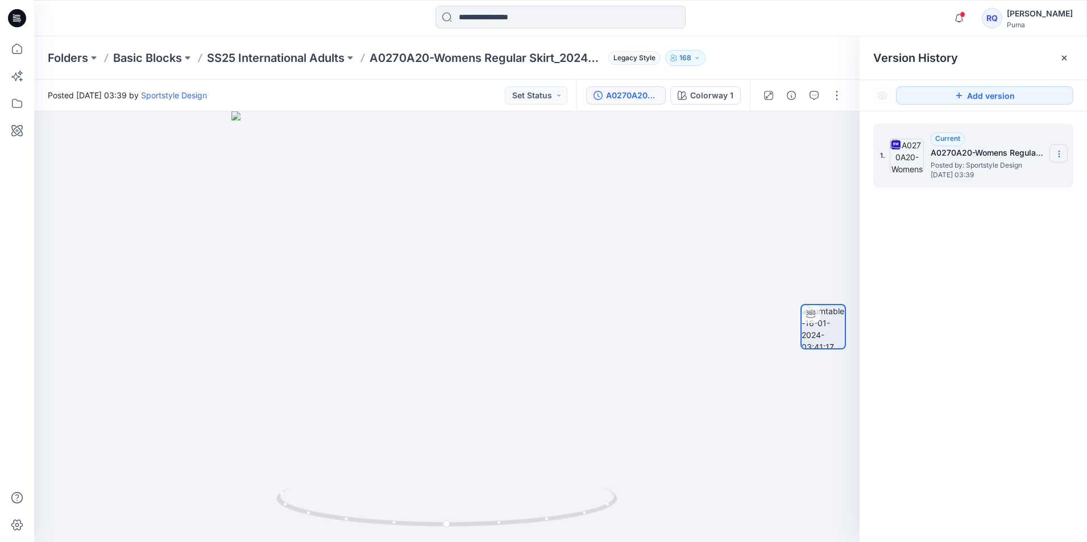
click at [1055, 153] on icon at bounding box center [1058, 153] width 9 height 9
click at [1009, 181] on span "Download Source BW File" at bounding box center [1001, 176] width 95 height 14
click at [1032, 328] on div "1. Current A0270A20-Womens Regular Skirt_20240116 Posted by: Sportstyle Design …" at bounding box center [972, 334] width 227 height 447
click at [621, 99] on div "A0270A20-Womens Regular Skirt_20240116" at bounding box center [632, 95] width 52 height 13
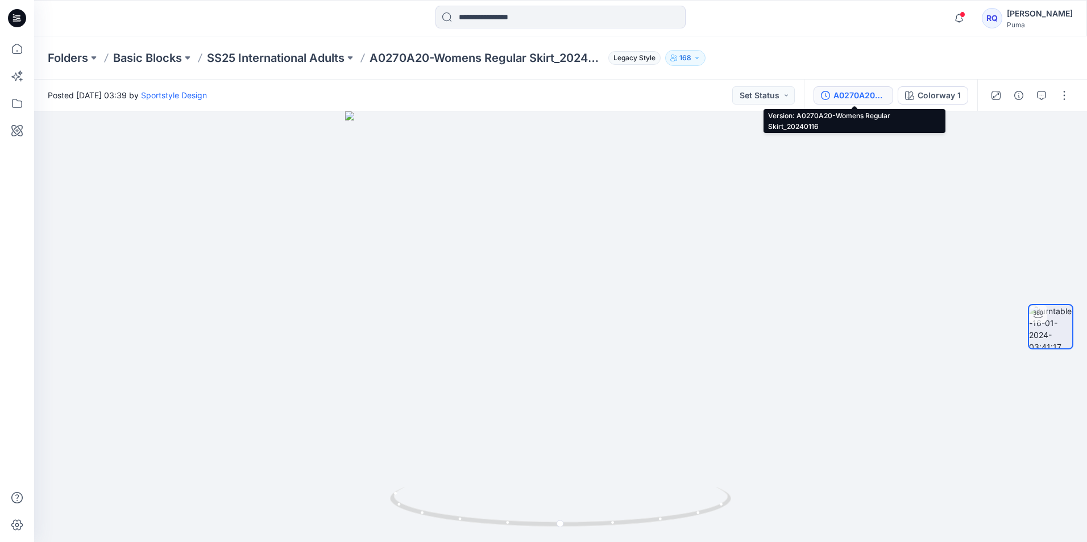
click at [861, 99] on div "A0270A20-Womens Regular Skirt_20240116" at bounding box center [859, 95] width 52 height 13
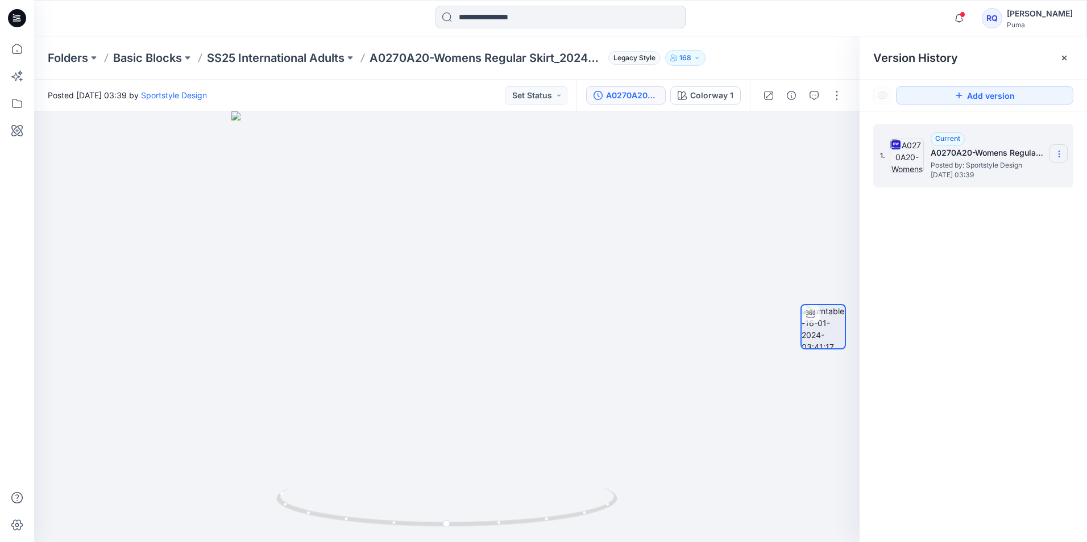
click at [1058, 149] on icon at bounding box center [1058, 153] width 9 height 9
click at [458, 16] on input at bounding box center [560, 17] width 250 height 23
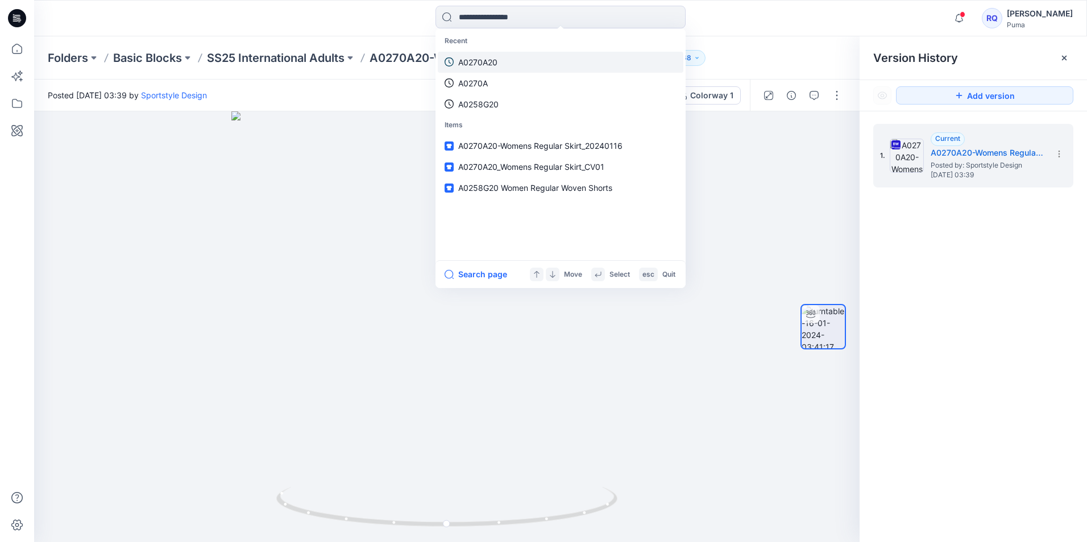
click at [475, 63] on p "A0270A20" at bounding box center [477, 62] width 39 height 12
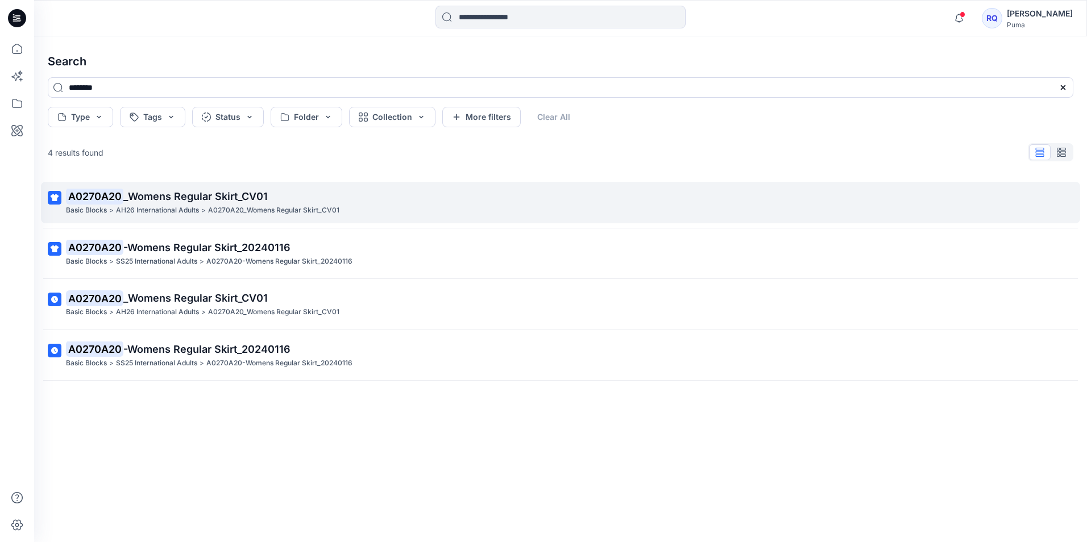
click at [145, 198] on span "_Womens Regular Skirt_CV01" at bounding box center [195, 196] width 144 height 12
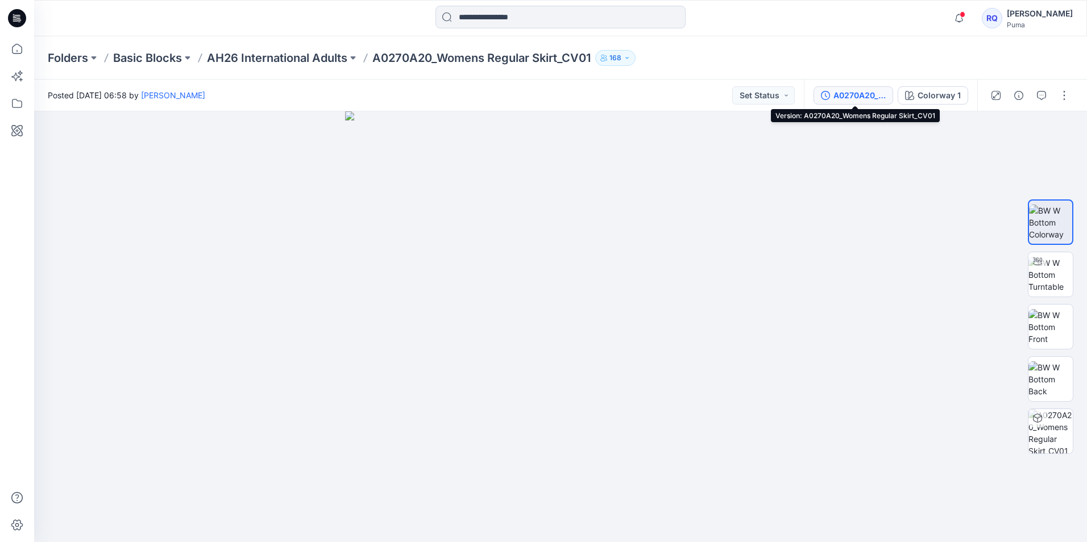
click at [850, 88] on button "A0270A20_Womens Regular Skirt_CV01" at bounding box center [853, 95] width 80 height 18
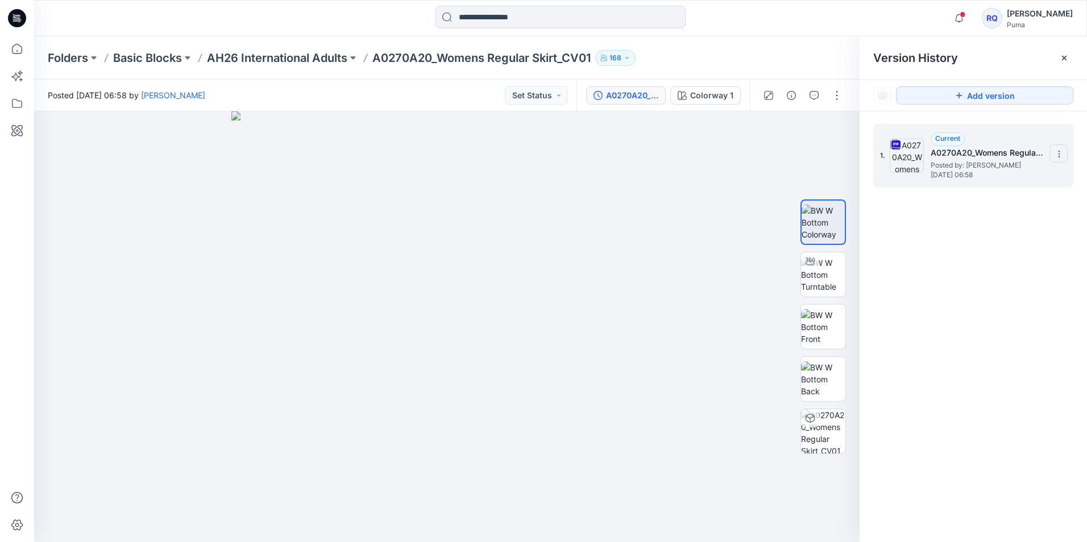
click at [1058, 152] on icon at bounding box center [1058, 151] width 1 height 1
click at [991, 178] on span "Download Source BW File" at bounding box center [1001, 176] width 95 height 14
